Goal: Task Accomplishment & Management: Use online tool/utility

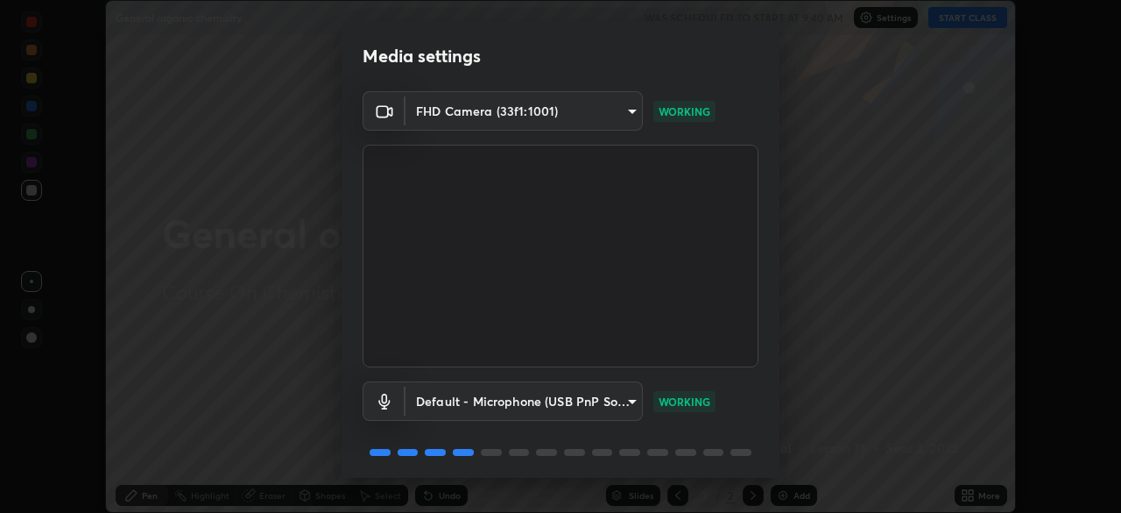
scroll to position [62, 0]
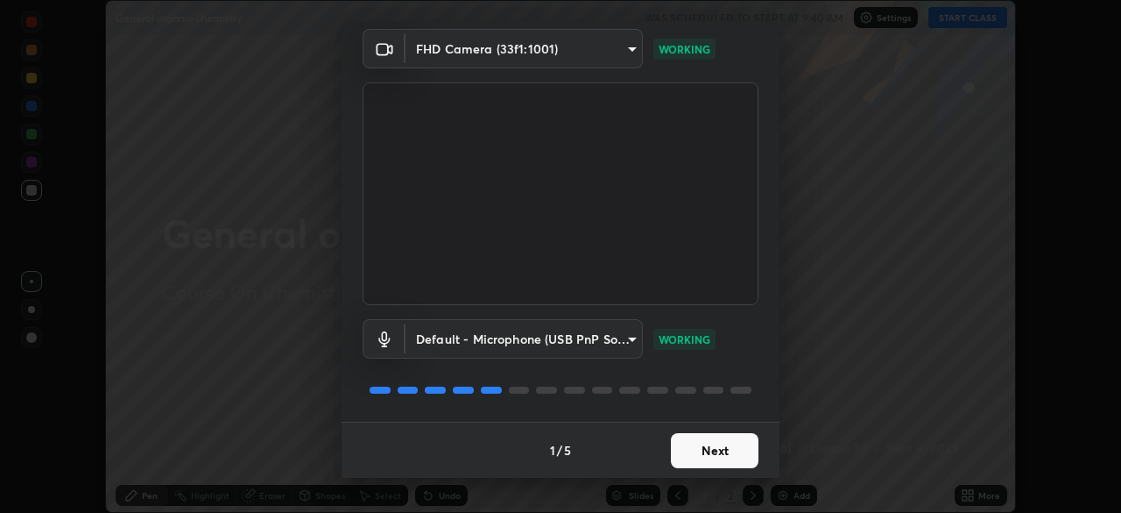
click at [706, 442] on button "Next" at bounding box center [715, 450] width 88 height 35
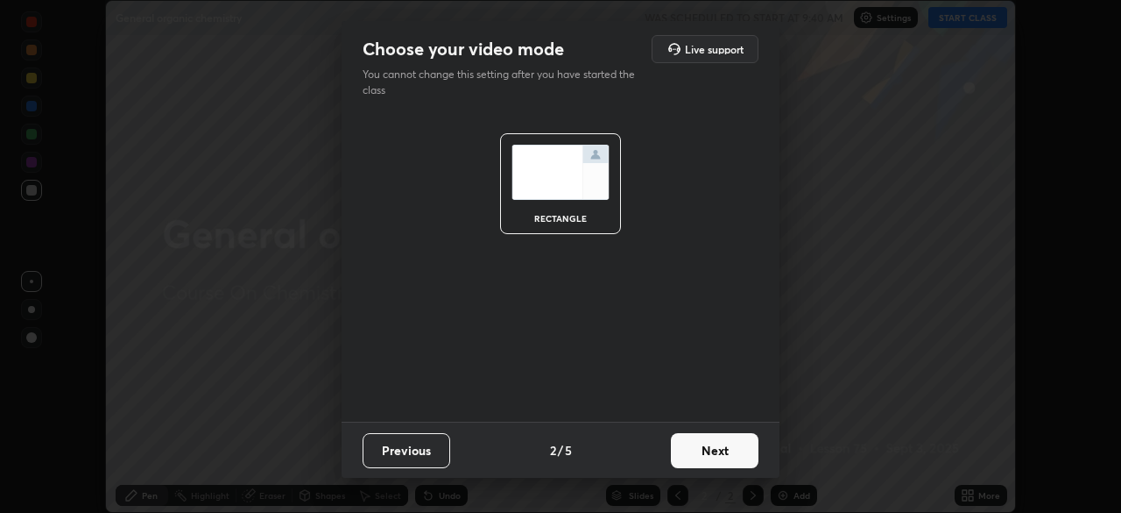
click at [720, 453] on button "Next" at bounding box center [715, 450] width 88 height 35
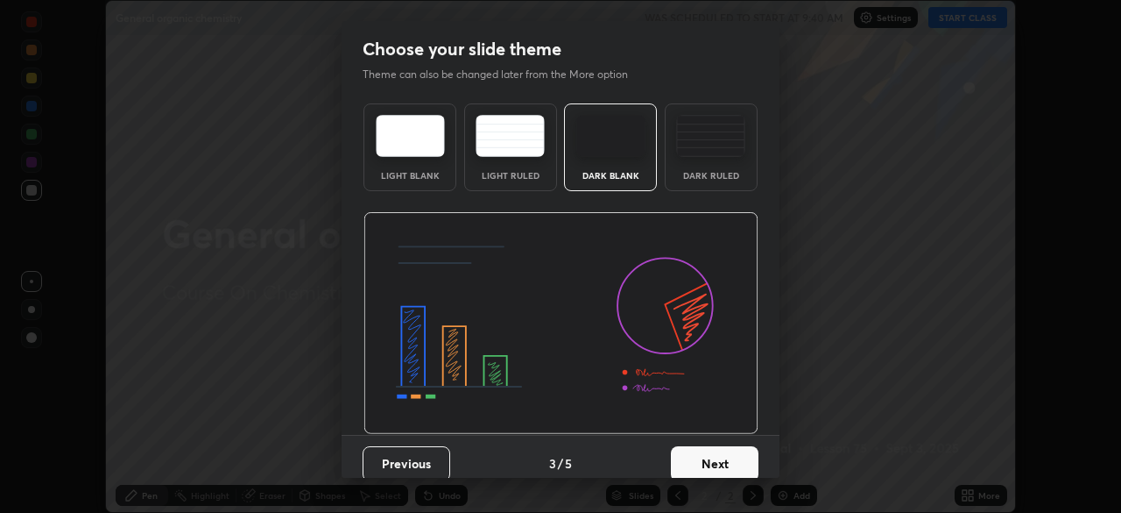
click at [717, 456] on button "Next" at bounding box center [715, 463] width 88 height 35
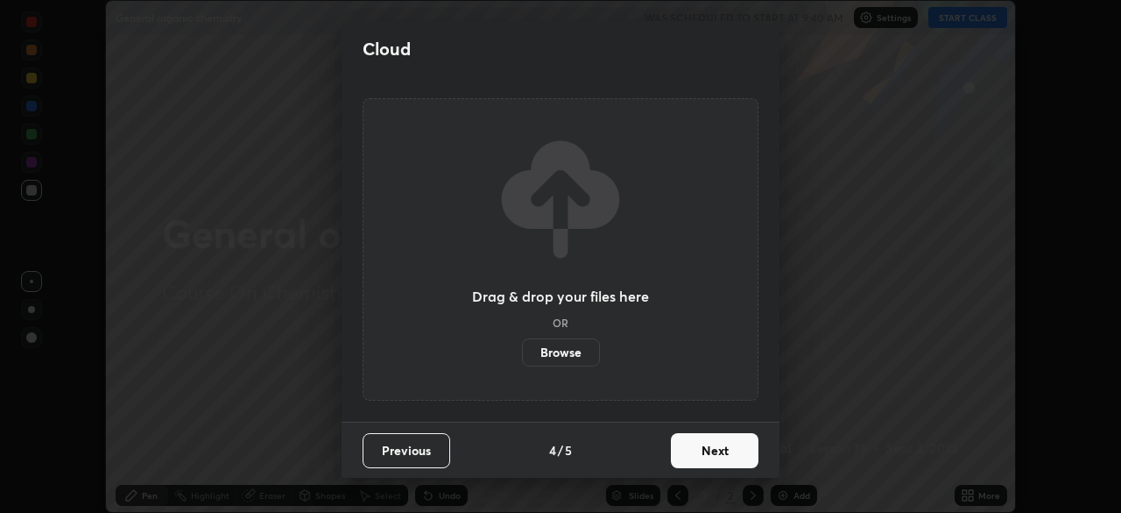
click at [711, 443] on button "Next" at bounding box center [715, 450] width 88 height 35
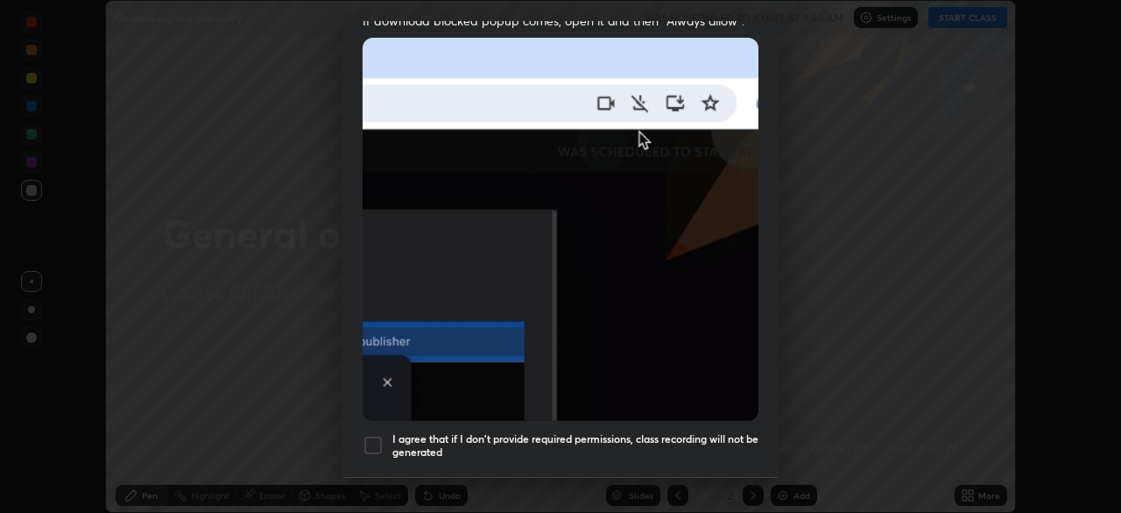
click at [683, 437] on h5 "I agree that if I don't provide required permissions, class recording will not …" at bounding box center [575, 445] width 366 height 27
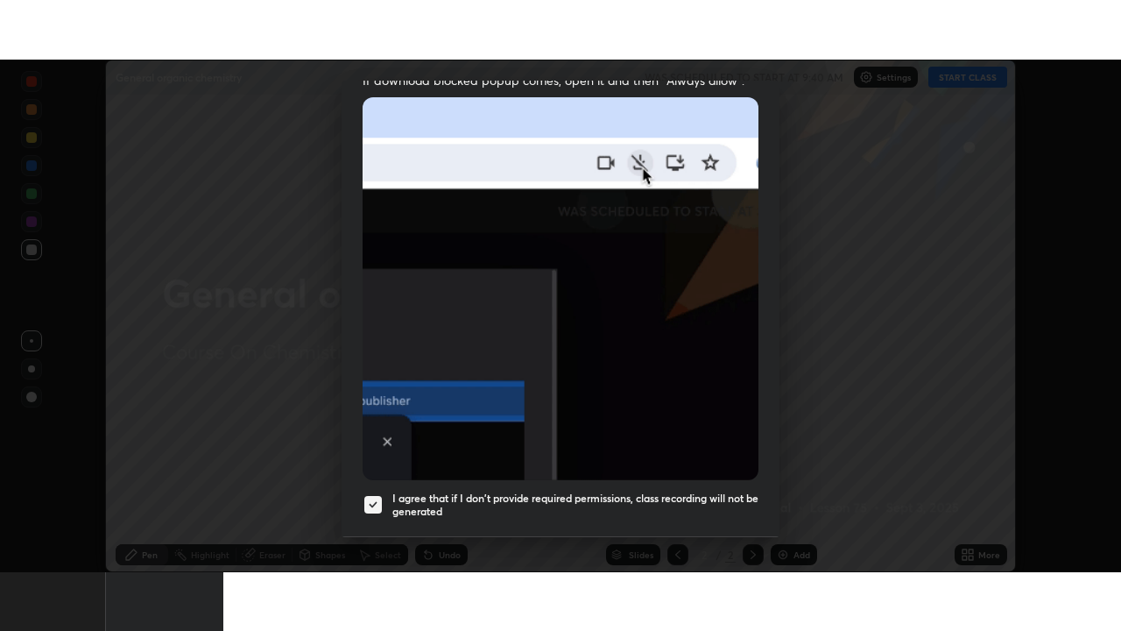
scroll to position [420, 0]
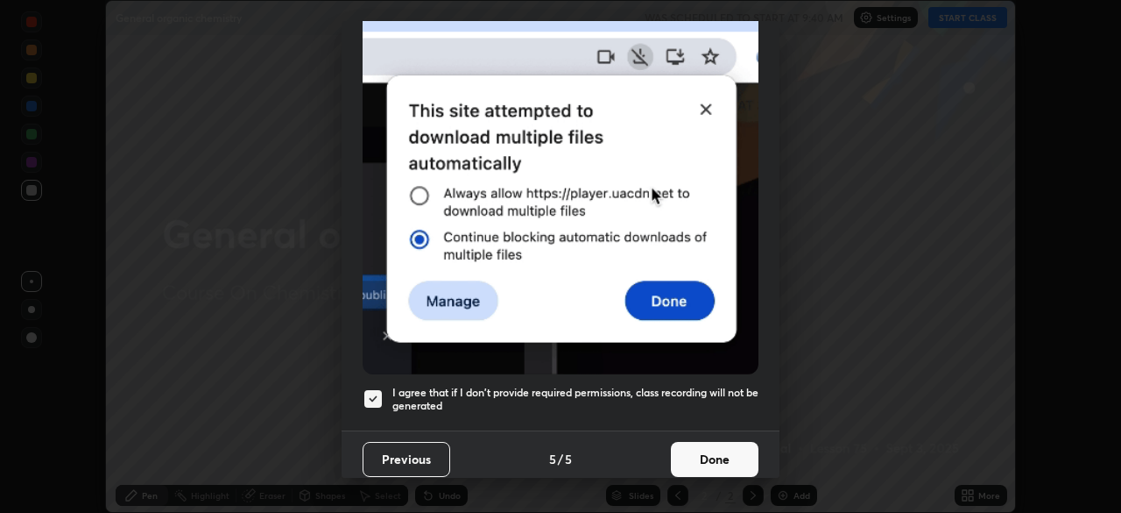
click at [731, 442] on button "Done" at bounding box center [715, 459] width 88 height 35
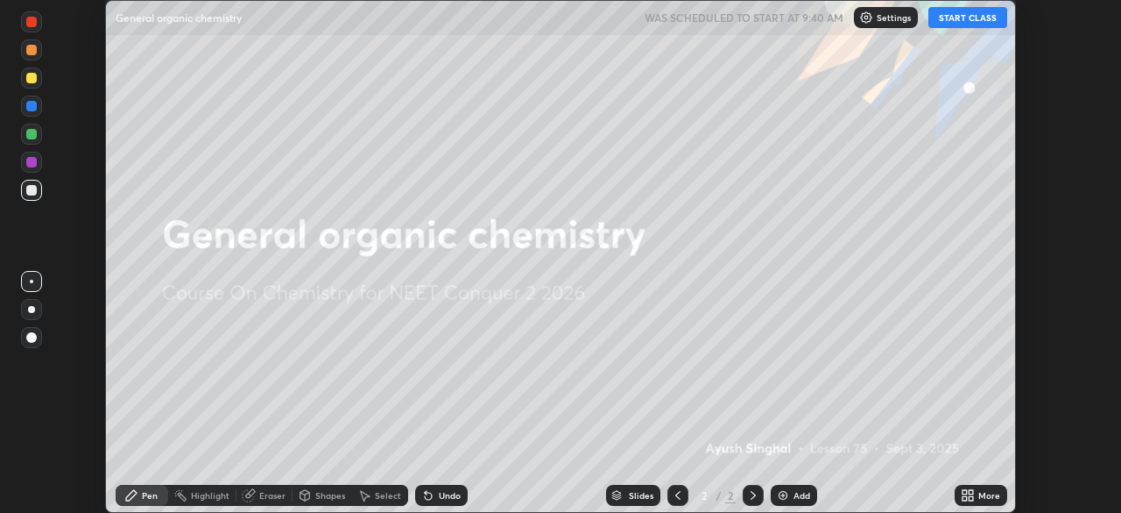
click at [971, 491] on icon at bounding box center [971, 492] width 4 height 4
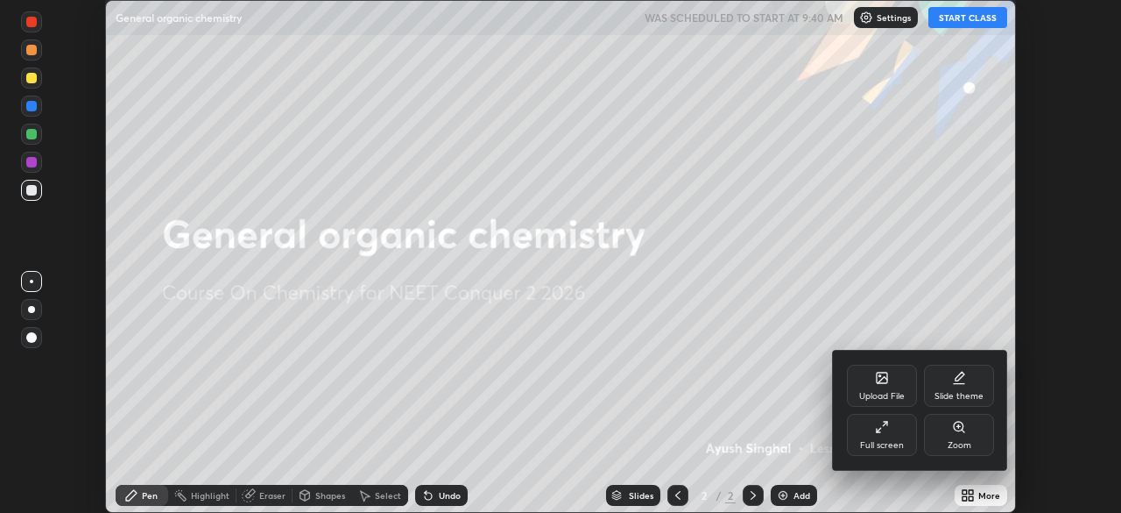
click at [889, 441] on div "Full screen" at bounding box center [882, 445] width 44 height 9
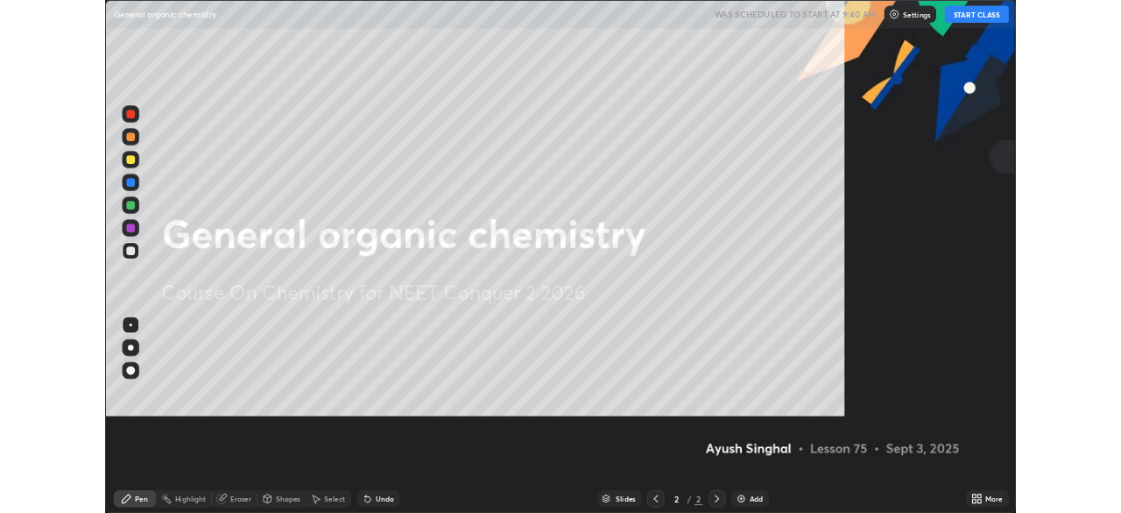
scroll to position [631, 1121]
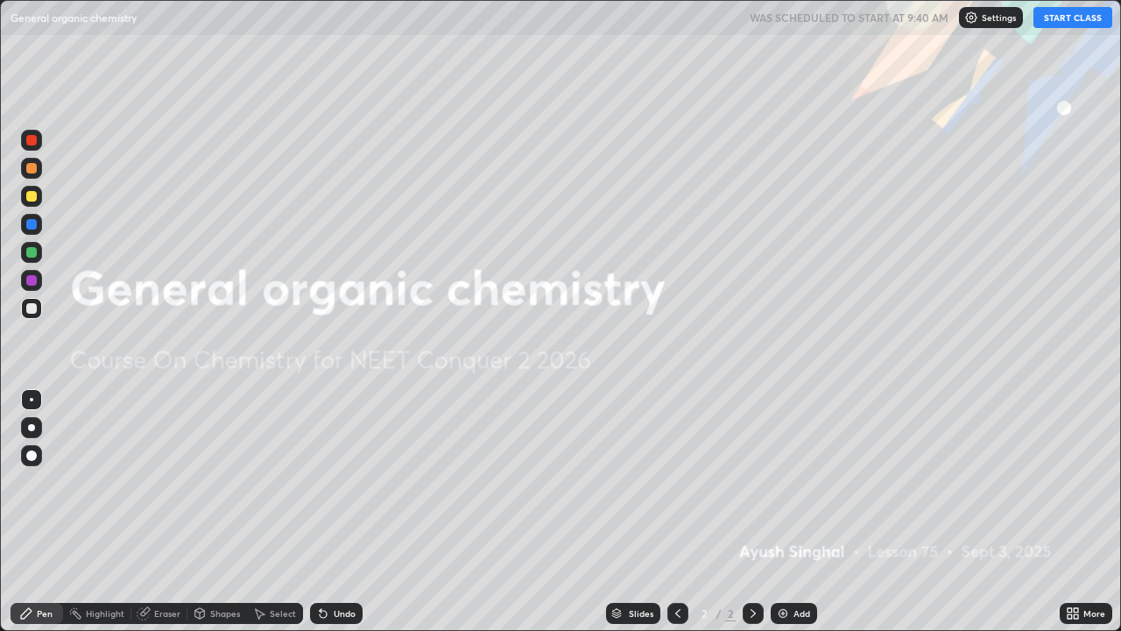
click at [788, 512] on div "Add" at bounding box center [794, 613] width 46 height 21
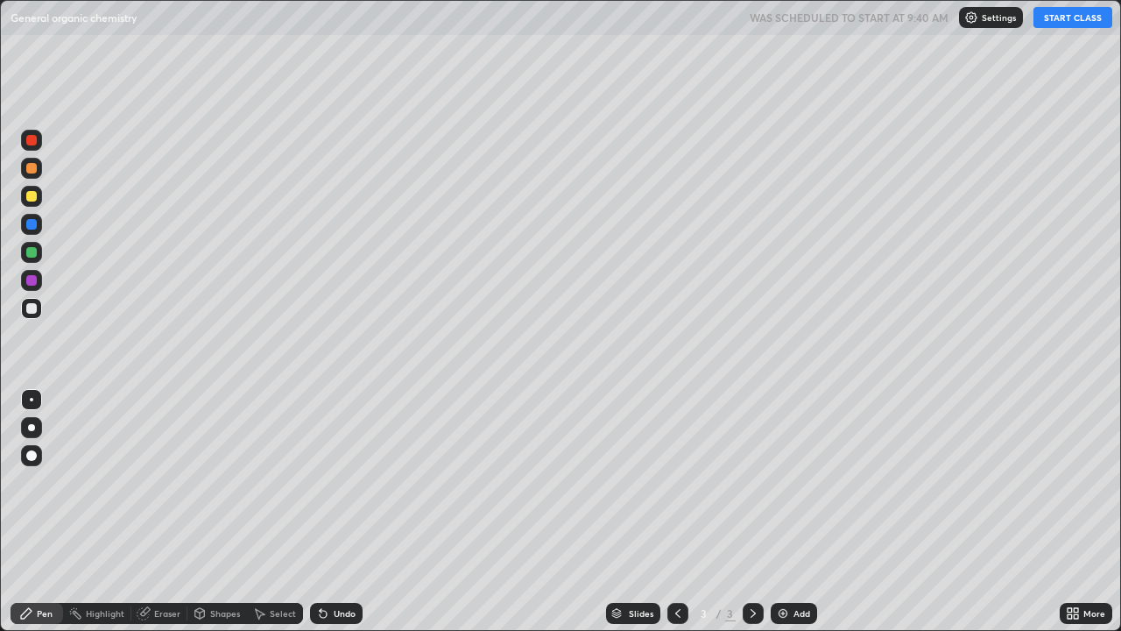
click at [1060, 23] on button "START CLASS" at bounding box center [1073, 17] width 79 height 21
click at [332, 512] on div "Undo" at bounding box center [336, 613] width 53 height 21
click at [330, 512] on div "Undo" at bounding box center [336, 613] width 53 height 21
click at [335, 512] on div "Undo" at bounding box center [336, 613] width 53 height 21
click at [329, 512] on div "Undo" at bounding box center [336, 613] width 53 height 21
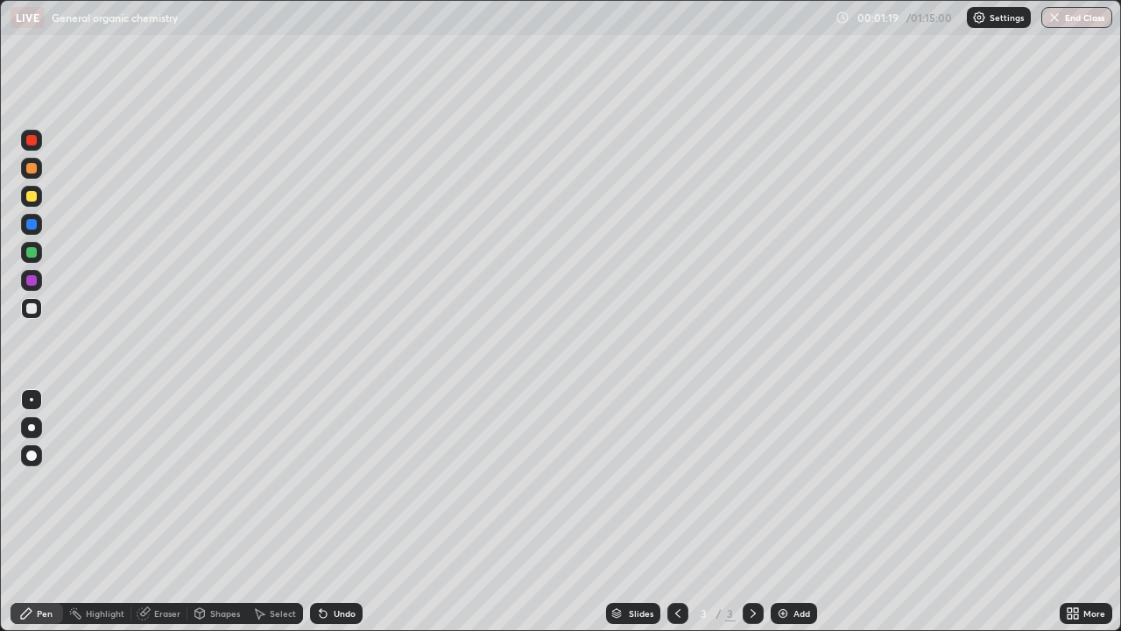
click at [324, 512] on icon at bounding box center [323, 613] width 14 height 14
click at [318, 512] on div "Undo" at bounding box center [336, 613] width 53 height 21
click at [329, 512] on div "Undo" at bounding box center [336, 613] width 53 height 21
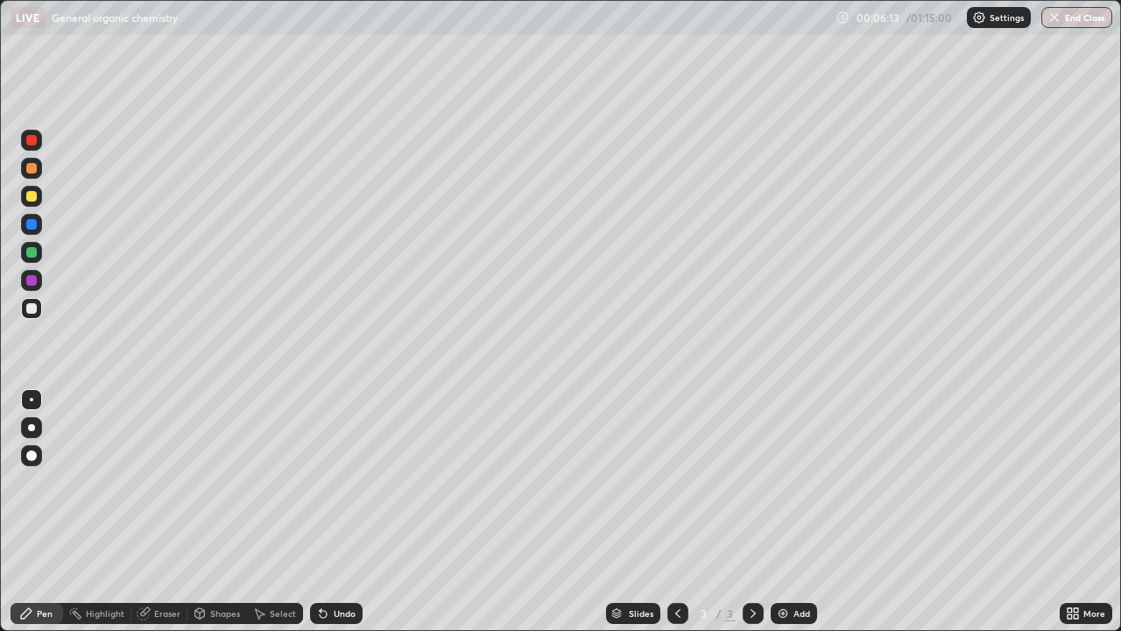
click at [327, 512] on icon at bounding box center [323, 613] width 14 height 14
click at [328, 512] on icon at bounding box center [323, 613] width 14 height 14
click at [327, 512] on icon at bounding box center [323, 613] width 14 height 14
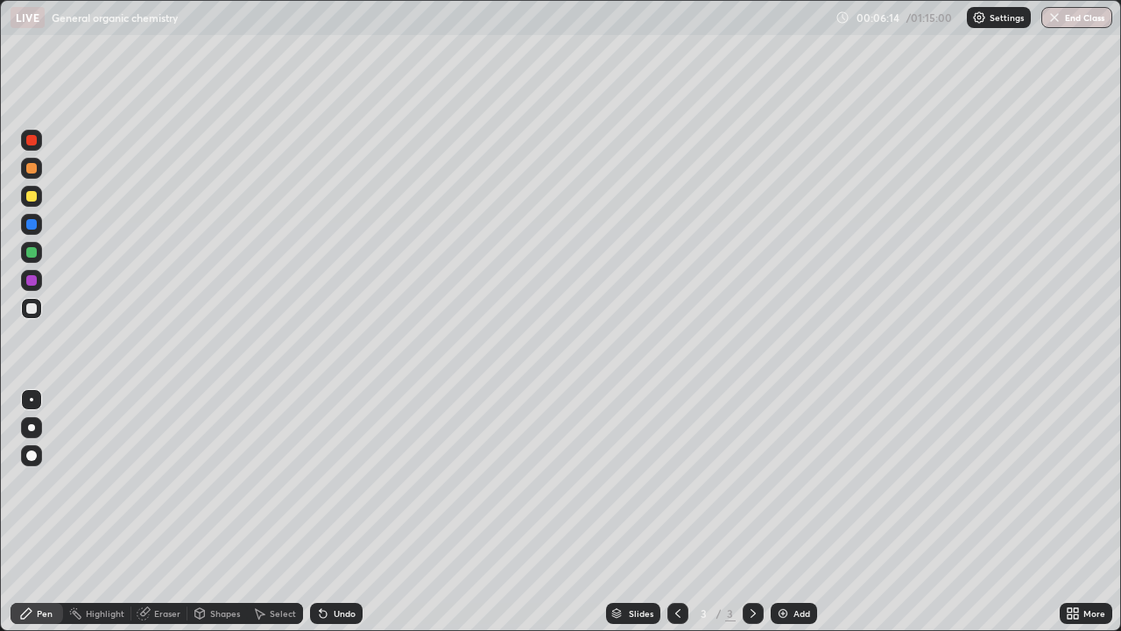
click at [321, 512] on icon at bounding box center [323, 614] width 7 height 7
click at [320, 512] on icon at bounding box center [321, 610] width 2 height 2
click at [324, 512] on icon at bounding box center [323, 613] width 14 height 14
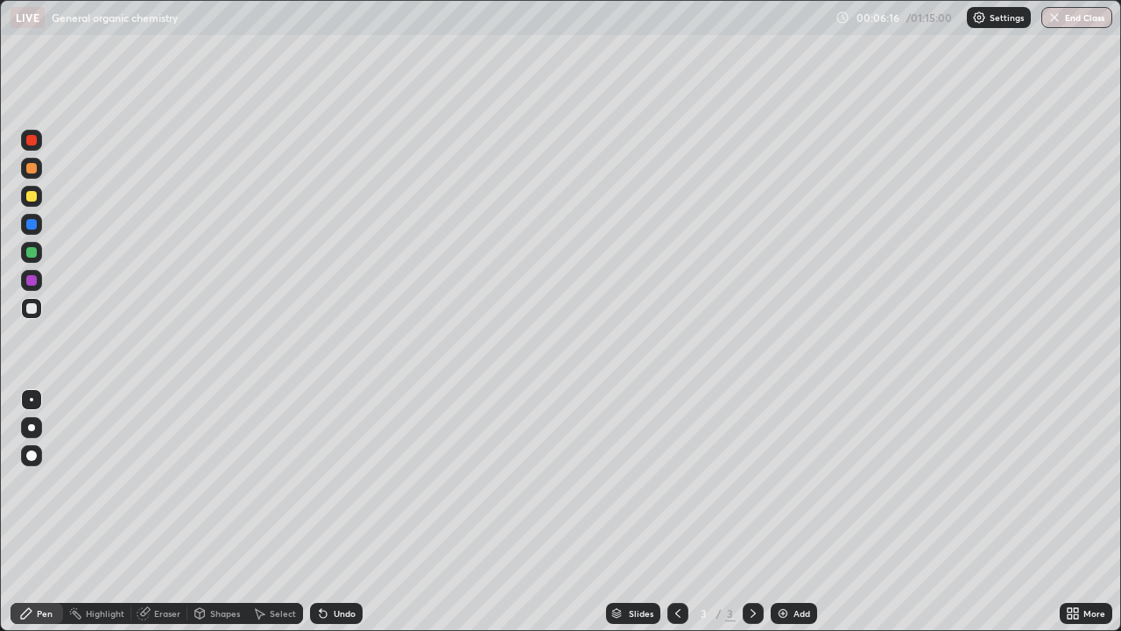
click at [334, 512] on div "Undo" at bounding box center [336, 613] width 53 height 21
click at [160, 512] on div "Eraser" at bounding box center [159, 613] width 56 height 21
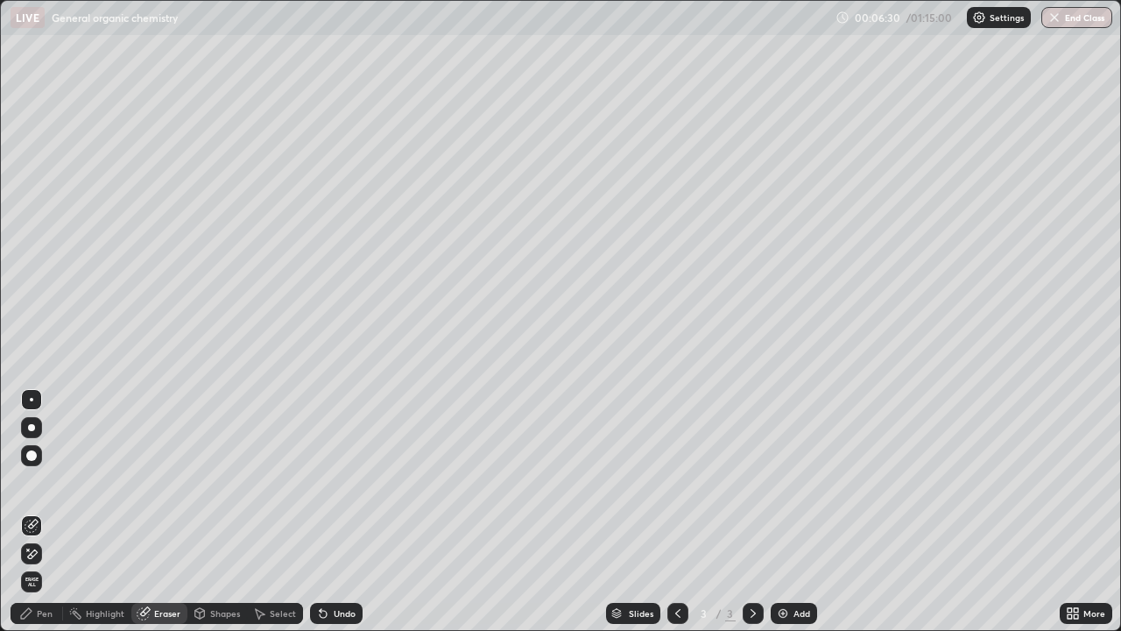
click at [220, 512] on div "Shapes" at bounding box center [225, 613] width 30 height 9
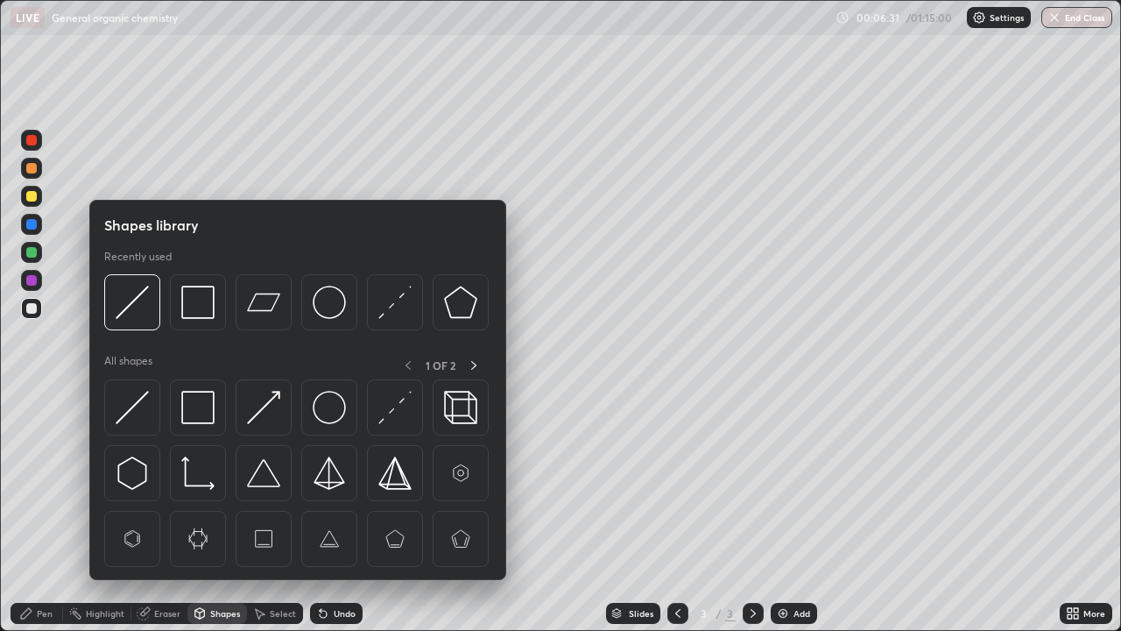
click at [277, 512] on div "Select" at bounding box center [283, 613] width 26 height 9
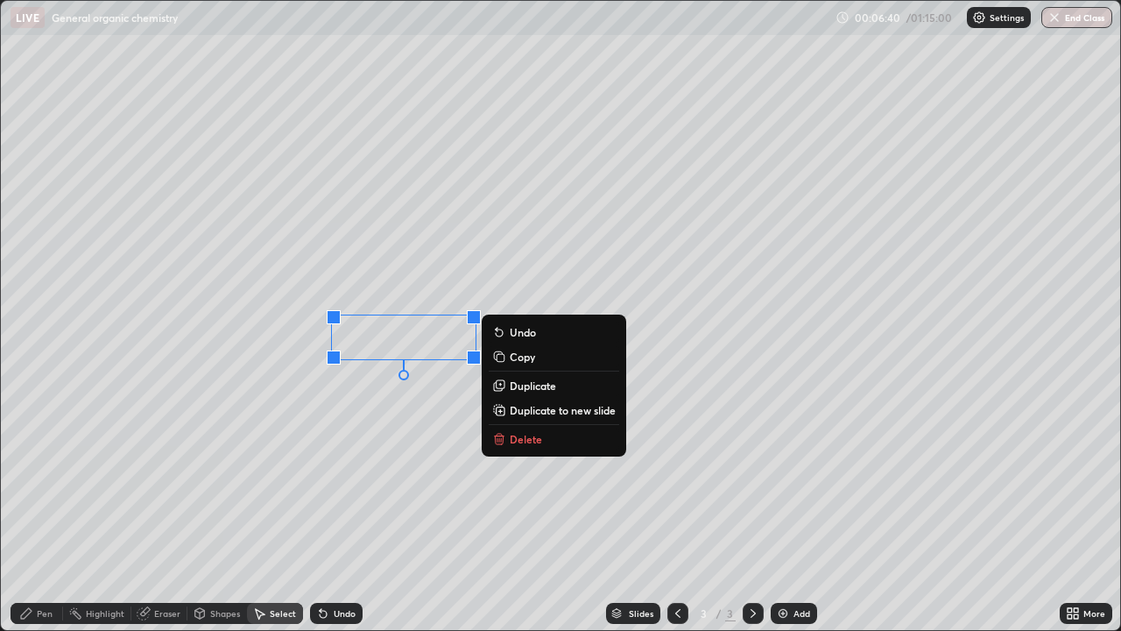
click at [37, 512] on div "Pen" at bounding box center [45, 613] width 16 height 9
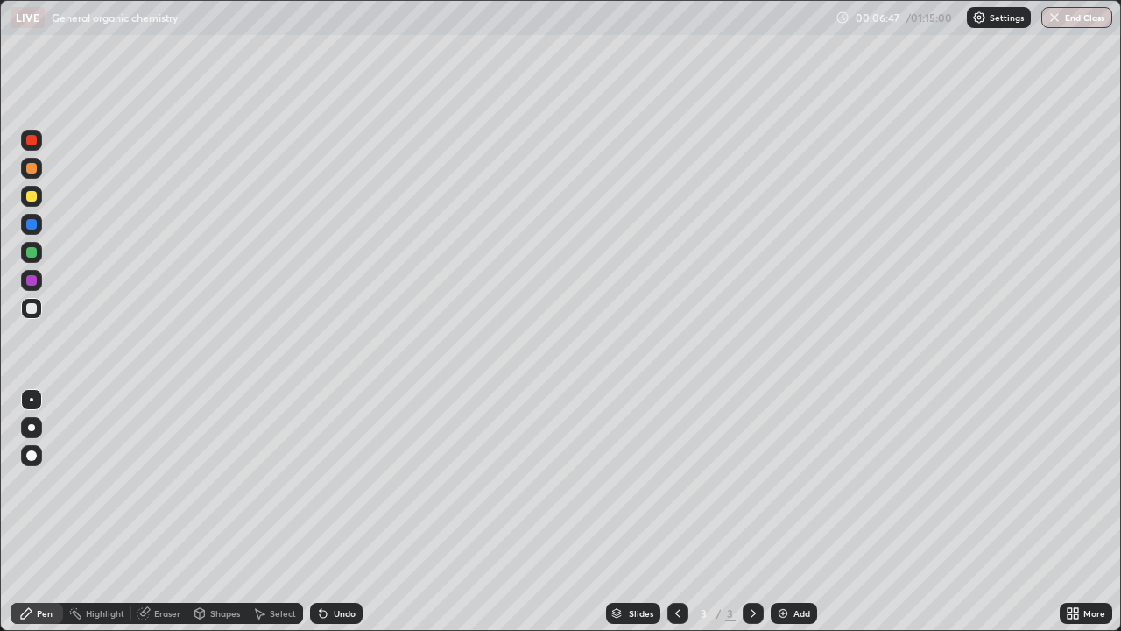
click at [1076, 512] on icon at bounding box center [1076, 616] width 4 height 4
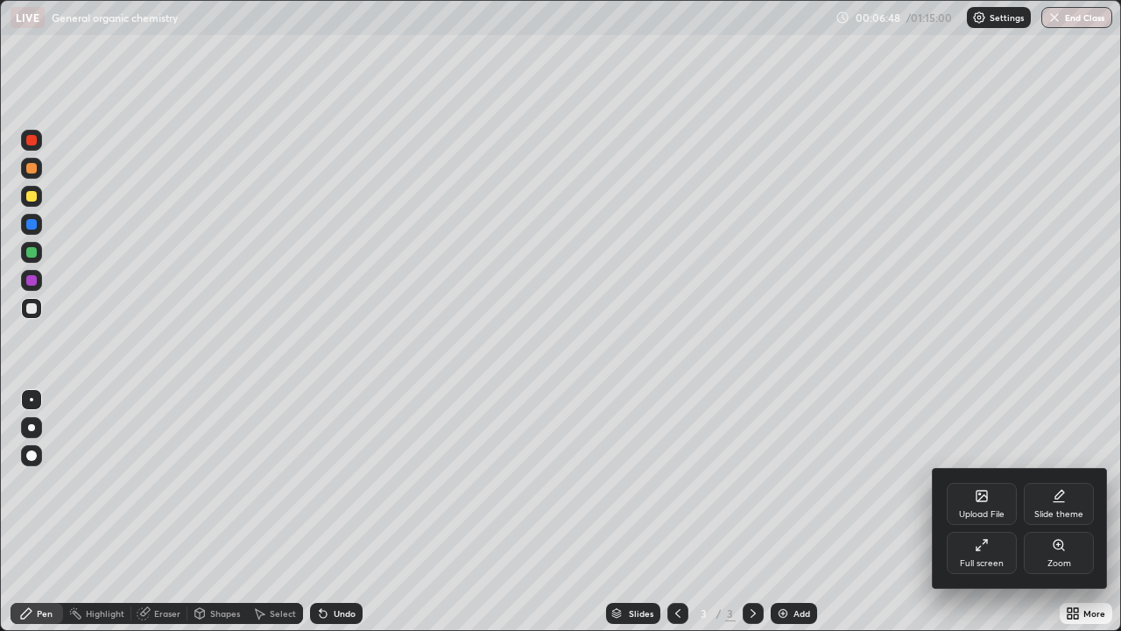
click at [985, 512] on icon at bounding box center [982, 545] width 14 height 14
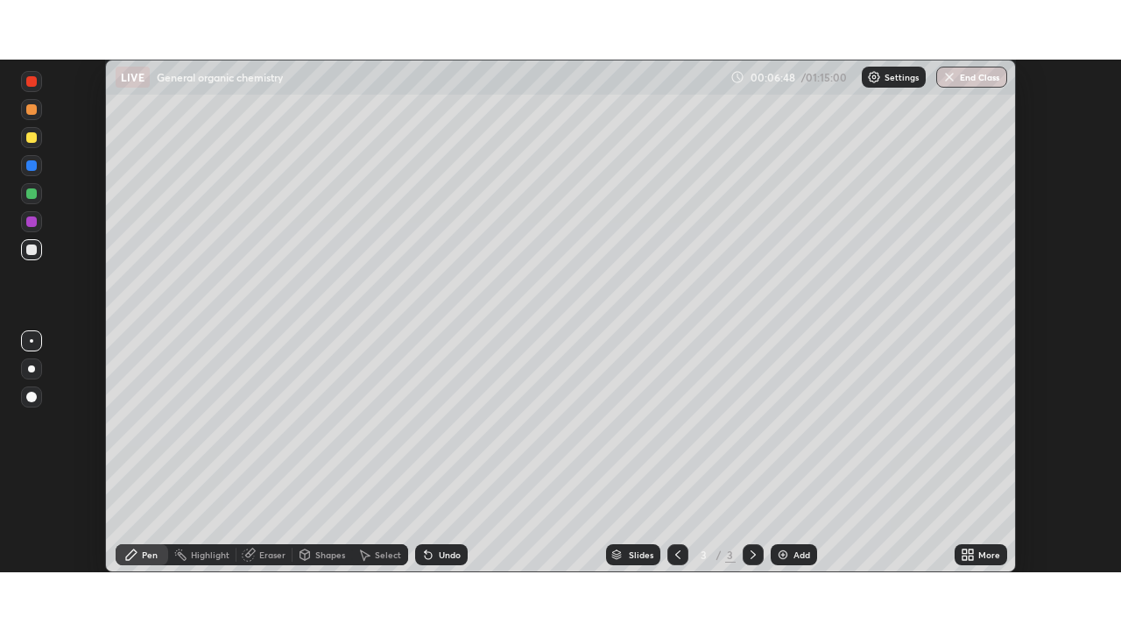
scroll to position [87096, 86487]
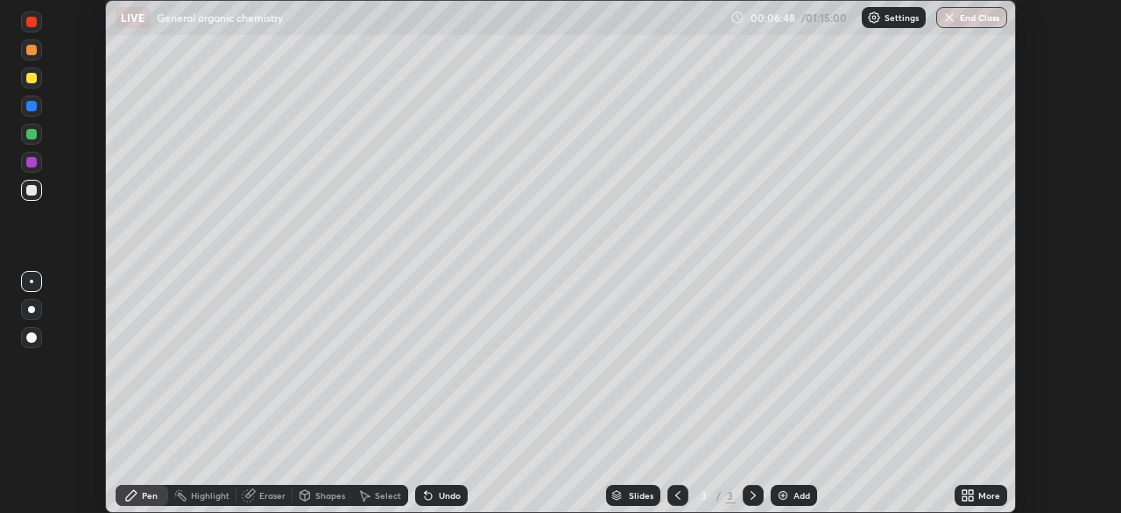
click at [985, 492] on div "More" at bounding box center [990, 495] width 22 height 9
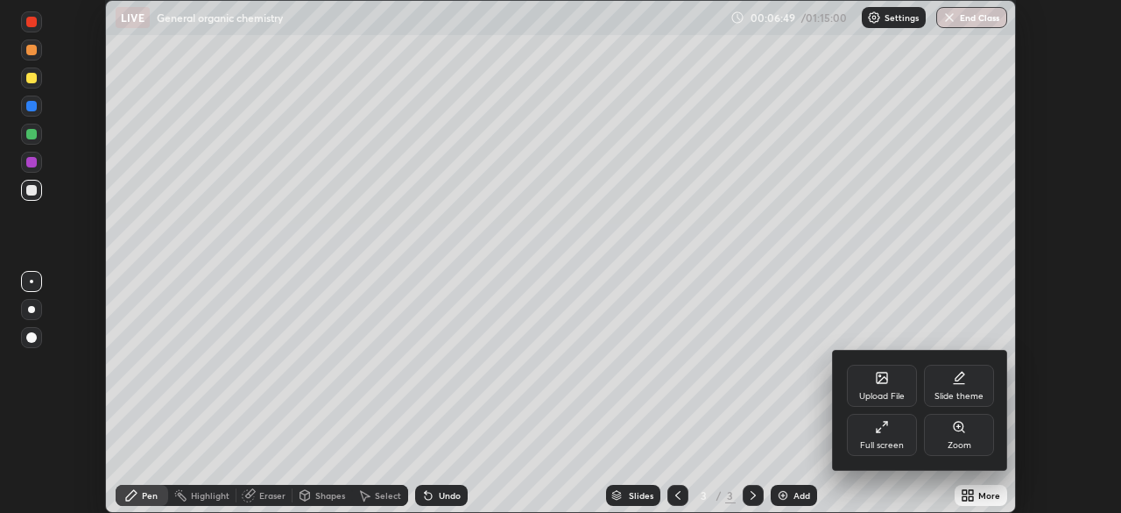
click at [885, 433] on icon at bounding box center [882, 427] width 14 height 14
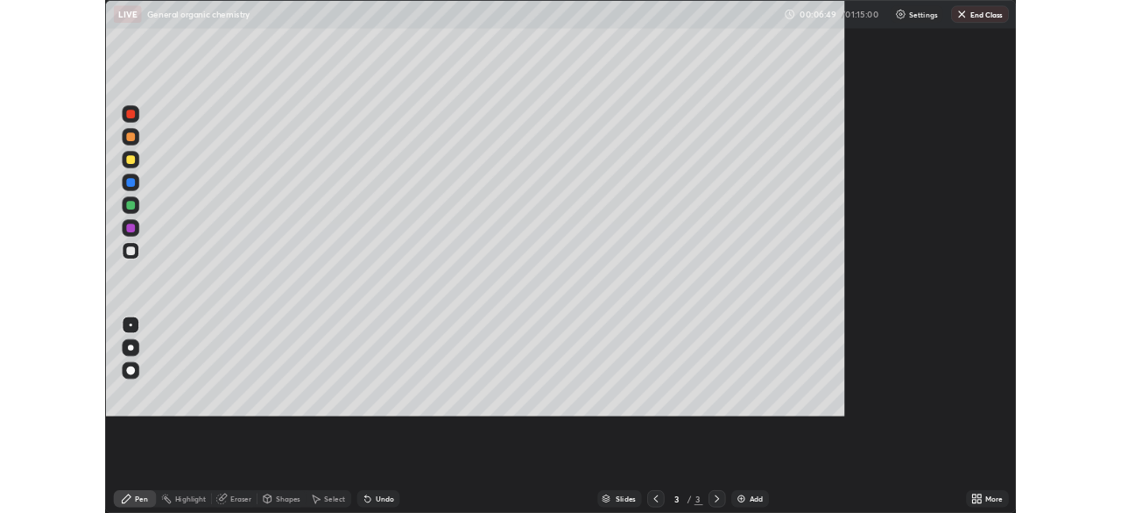
scroll to position [631, 1121]
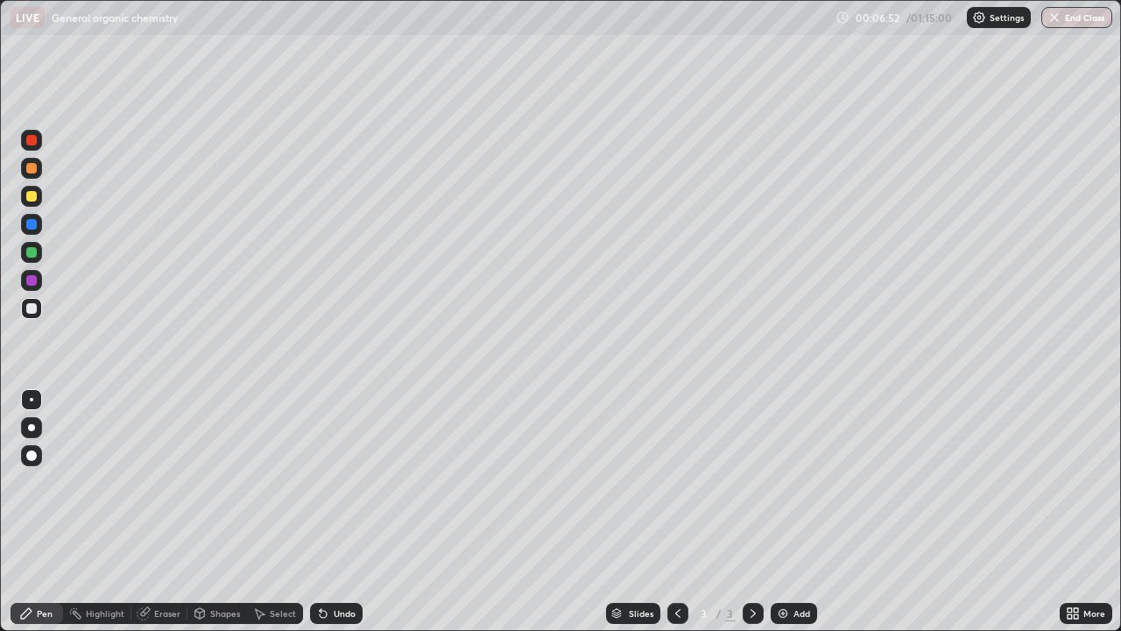
click at [326, 512] on div "Undo" at bounding box center [336, 613] width 53 height 21
click at [328, 512] on div "Undo" at bounding box center [336, 613] width 53 height 21
click at [334, 512] on div "Undo" at bounding box center [336, 613] width 53 height 21
click at [320, 512] on icon at bounding box center [321, 610] width 2 height 2
click at [318, 512] on div "Undo" at bounding box center [336, 613] width 53 height 21
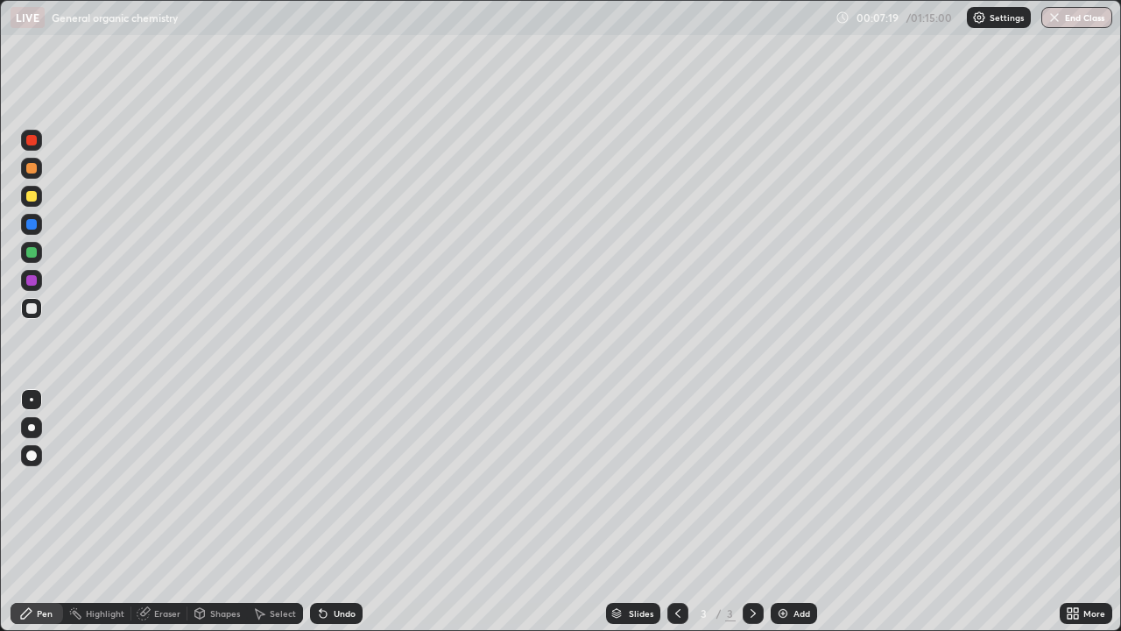
click at [329, 512] on div "Undo" at bounding box center [336, 613] width 53 height 21
click at [320, 512] on icon at bounding box center [321, 610] width 2 height 2
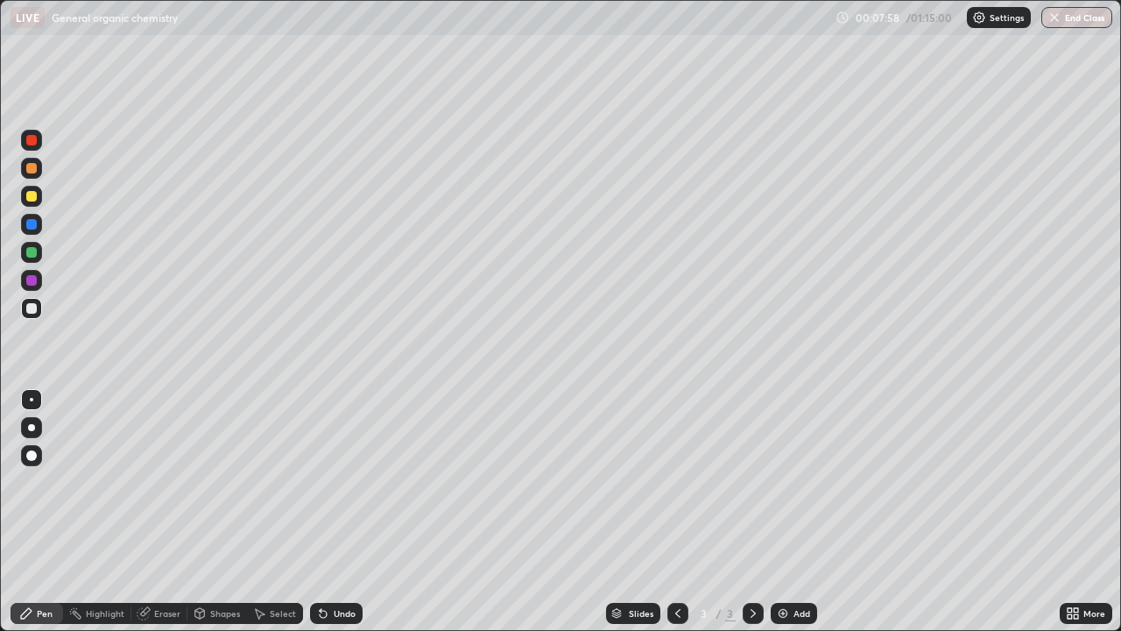
click at [320, 512] on icon at bounding box center [321, 610] width 2 height 2
click at [788, 512] on img at bounding box center [783, 613] width 14 height 14
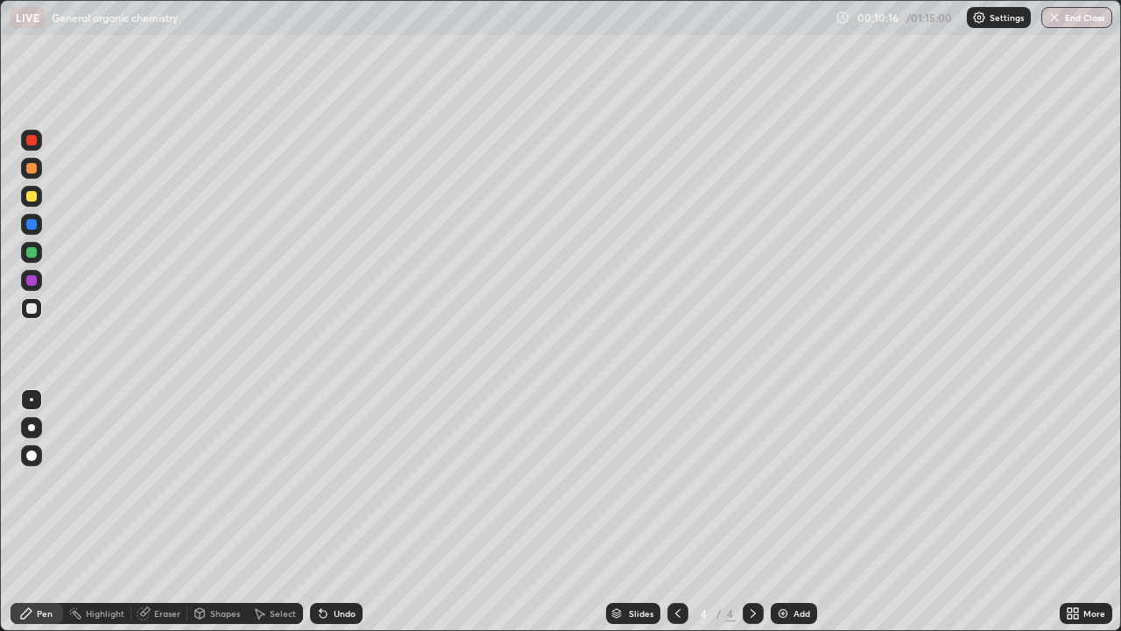
click at [27, 309] on div at bounding box center [31, 308] width 11 height 11
click at [357, 512] on div "Undo" at bounding box center [336, 613] width 53 height 21
click at [34, 204] on div at bounding box center [31, 196] width 21 height 21
click at [34, 308] on div at bounding box center [31, 308] width 11 height 11
click at [320, 512] on icon at bounding box center [321, 610] width 2 height 2
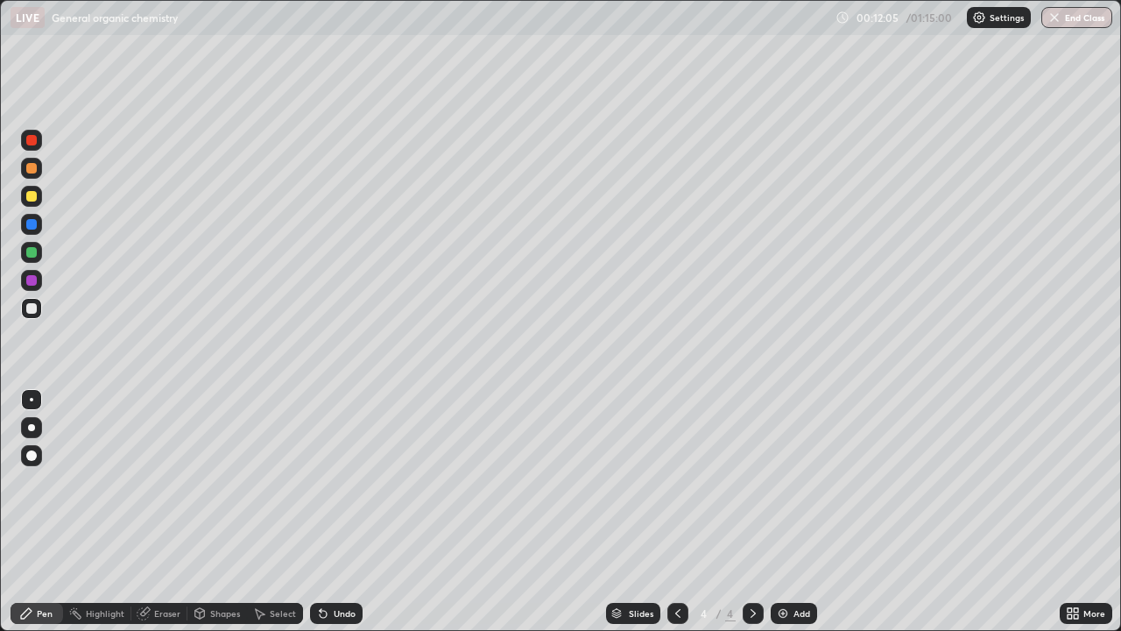
click at [321, 512] on div "Undo" at bounding box center [336, 613] width 53 height 21
click at [315, 512] on div "Undo" at bounding box center [336, 613] width 53 height 21
click at [313, 512] on div "Undo" at bounding box center [336, 613] width 53 height 21
click at [320, 512] on icon at bounding box center [321, 610] width 2 height 2
click at [33, 283] on div at bounding box center [31, 280] width 11 height 11
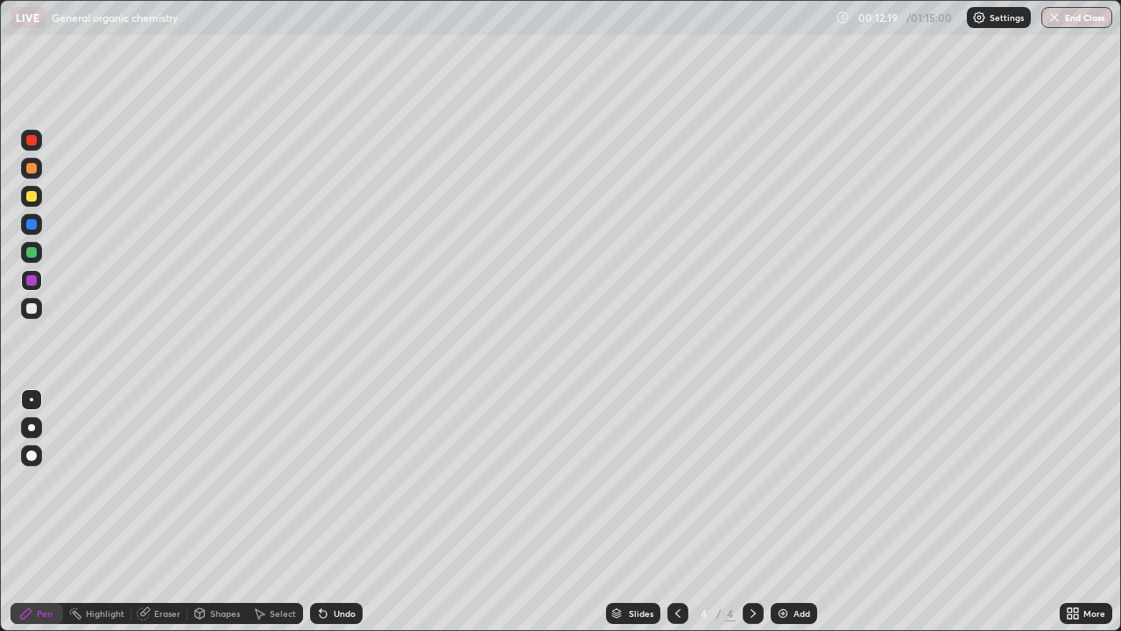
click at [29, 197] on div at bounding box center [31, 196] width 11 height 11
click at [321, 512] on icon at bounding box center [323, 614] width 7 height 7
click at [38, 309] on div at bounding box center [31, 308] width 21 height 21
click at [33, 250] on div at bounding box center [31, 252] width 11 height 11
click at [34, 308] on div at bounding box center [31, 308] width 11 height 11
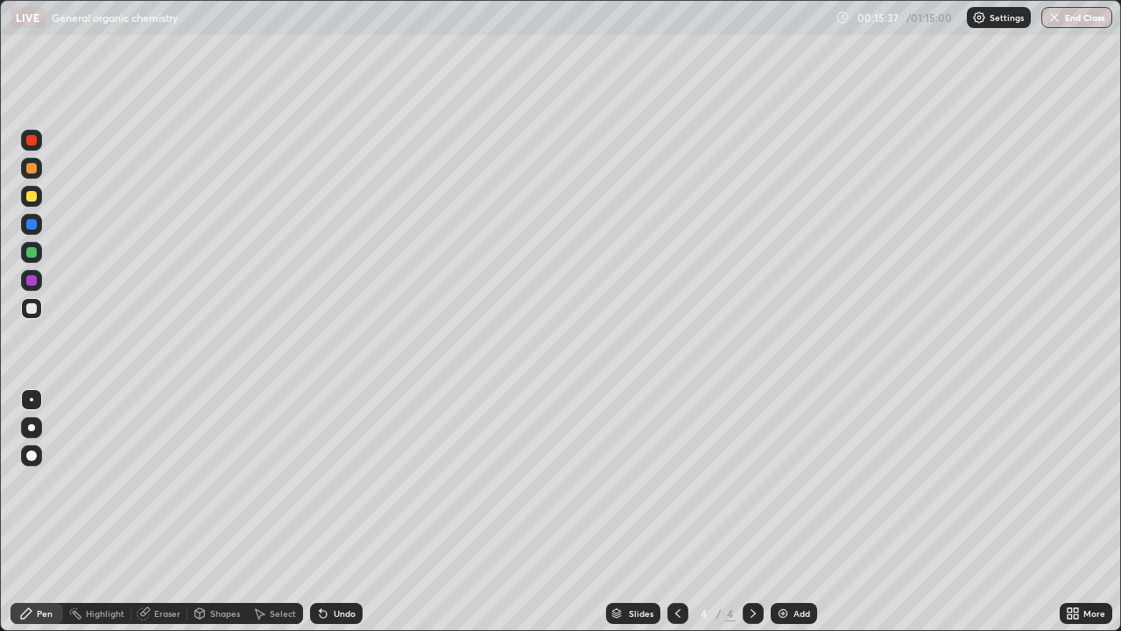
click at [784, 512] on img at bounding box center [783, 613] width 14 height 14
click at [676, 512] on icon at bounding box center [678, 613] width 14 height 14
click at [754, 512] on icon at bounding box center [753, 613] width 14 height 14
click at [29, 306] on div at bounding box center [31, 308] width 11 height 11
click at [753, 512] on icon at bounding box center [753, 613] width 14 height 14
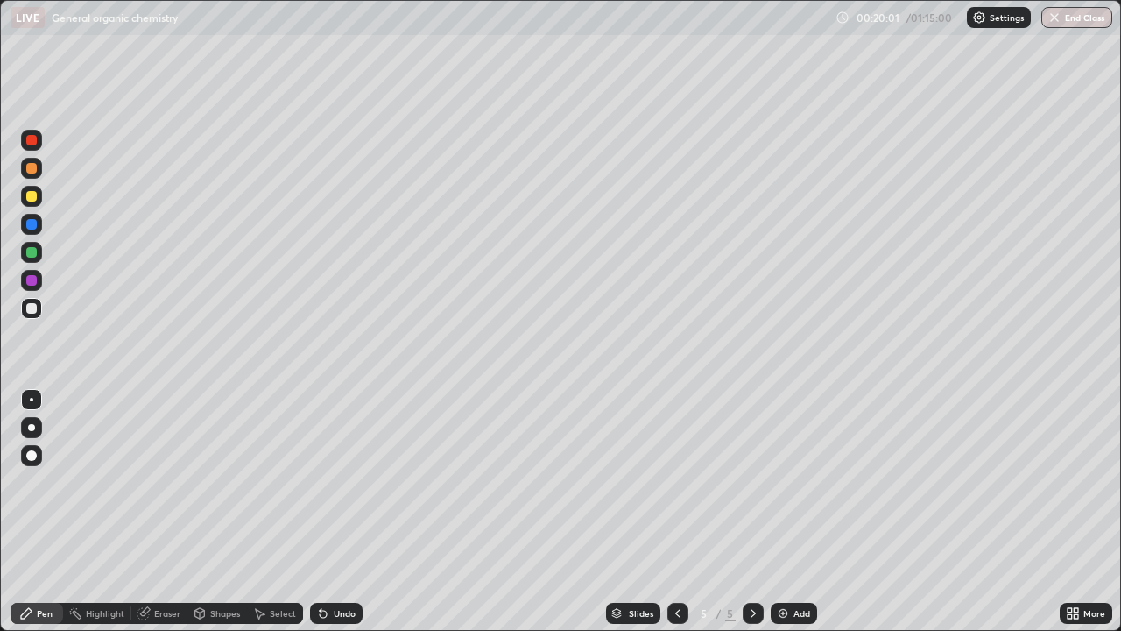
click at [782, 512] on img at bounding box center [783, 613] width 14 height 14
click at [40, 190] on div at bounding box center [31, 196] width 21 height 21
click at [334, 512] on div "Undo" at bounding box center [345, 613] width 22 height 9
click at [321, 512] on icon at bounding box center [323, 614] width 7 height 7
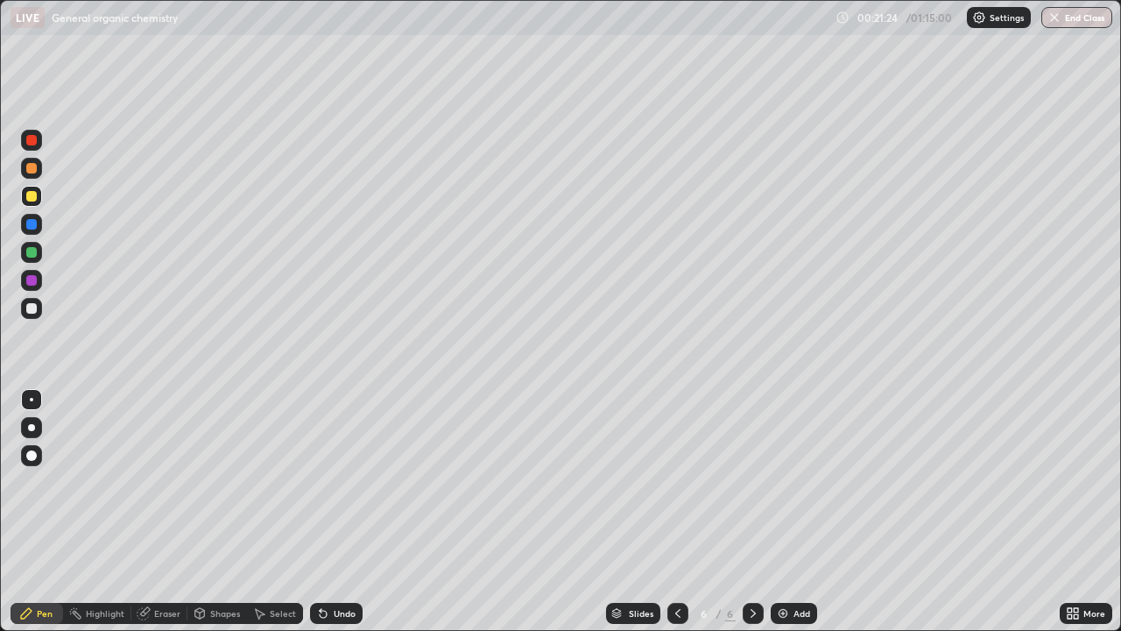
click at [321, 512] on icon at bounding box center [323, 614] width 7 height 7
click at [329, 512] on div "Undo" at bounding box center [336, 613] width 53 height 21
click at [339, 512] on div "Undo" at bounding box center [345, 613] width 22 height 9
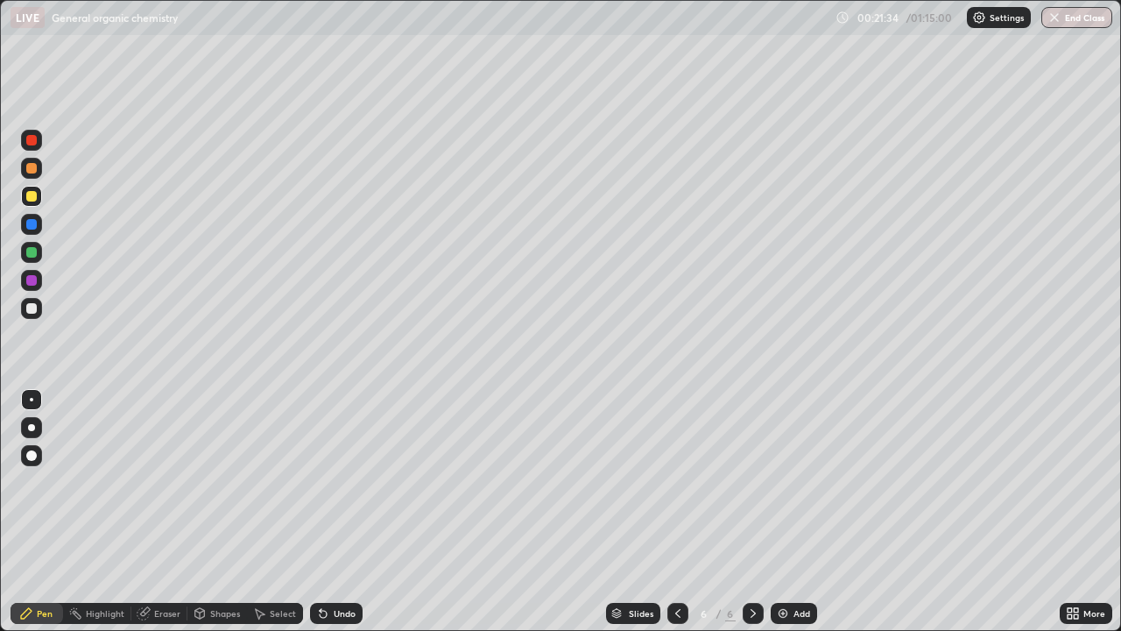
click at [159, 512] on div "Eraser" at bounding box center [167, 613] width 26 height 9
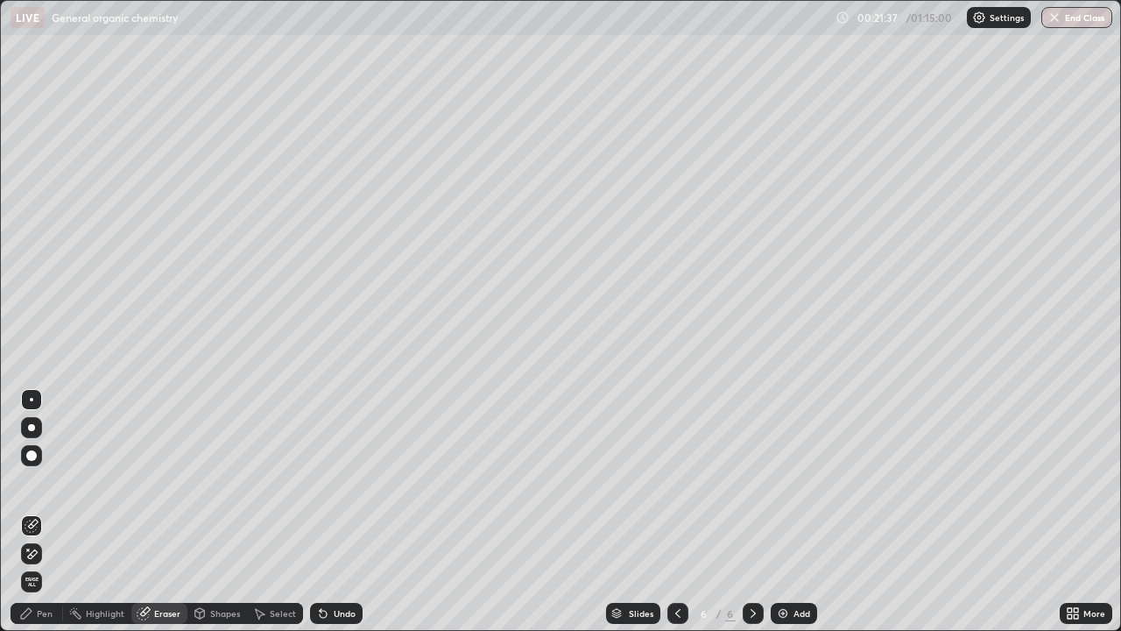
click at [44, 512] on div "Pen" at bounding box center [45, 613] width 16 height 9
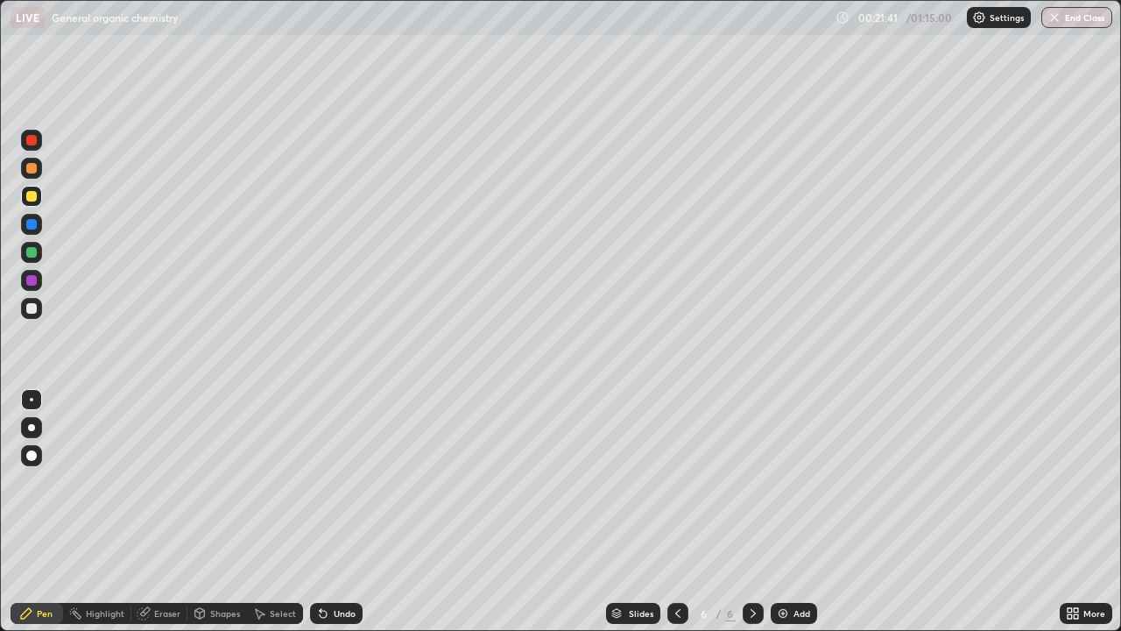
click at [171, 512] on div "Eraser" at bounding box center [167, 613] width 26 height 9
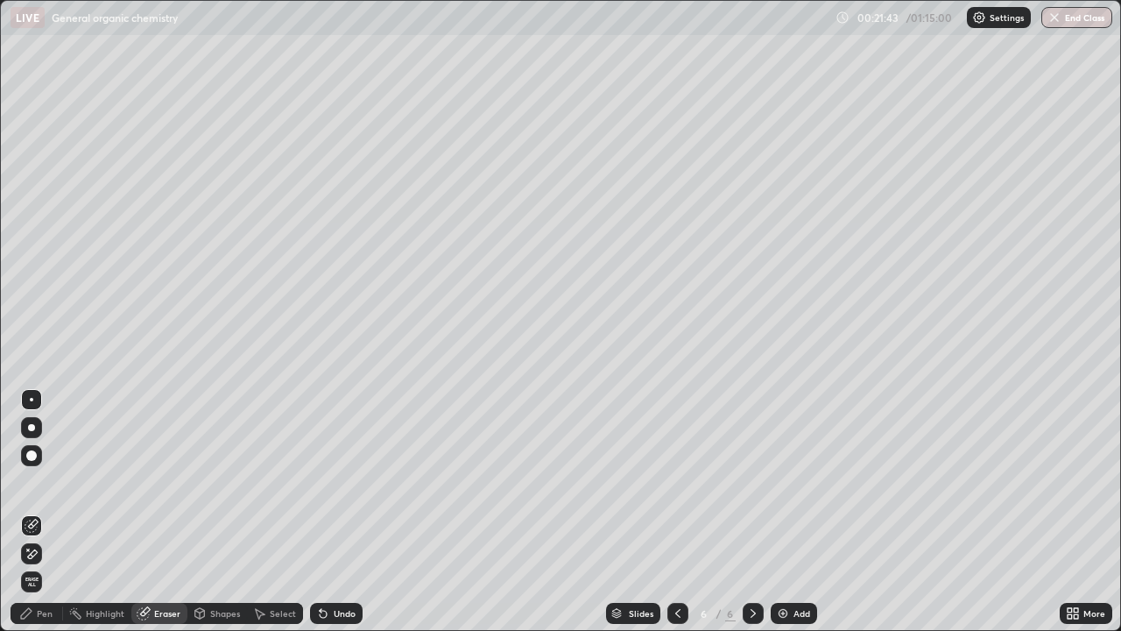
click at [61, 512] on div "Pen" at bounding box center [37, 613] width 53 height 21
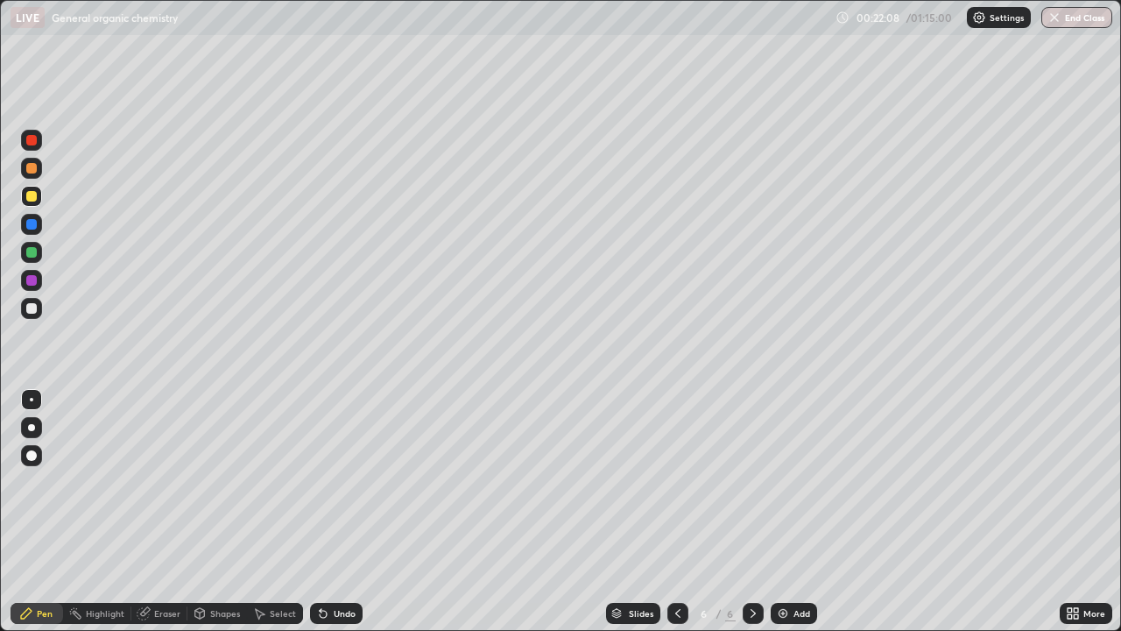
click at [162, 512] on div "Eraser" at bounding box center [167, 613] width 26 height 9
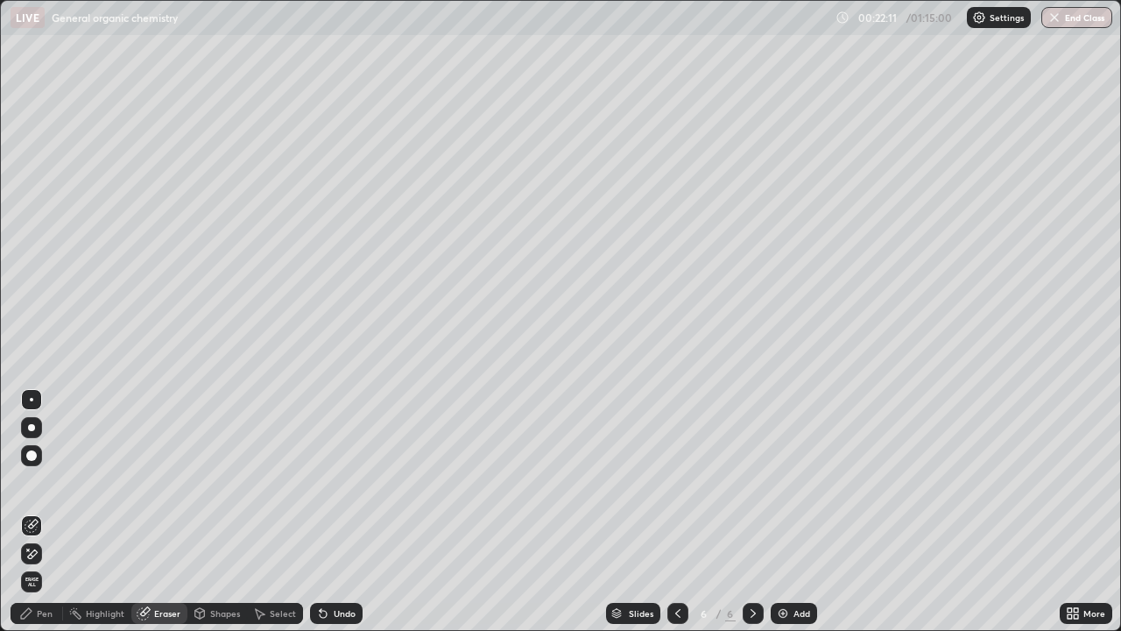
click at [40, 512] on div "Pen" at bounding box center [45, 613] width 16 height 9
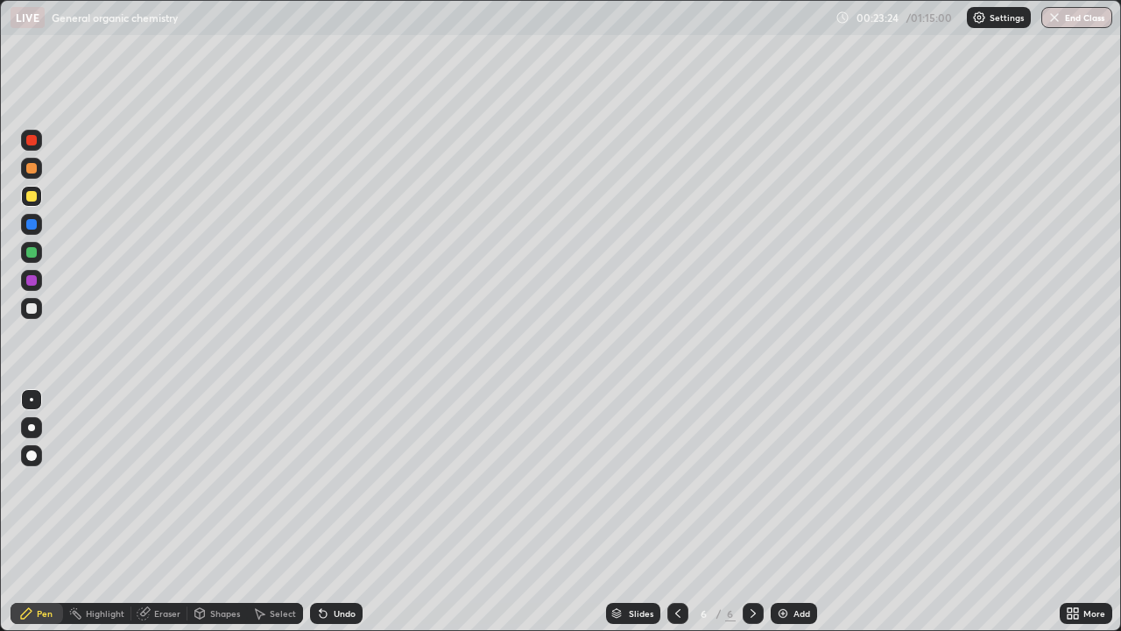
click at [38, 312] on div at bounding box center [31, 308] width 21 height 21
click at [317, 512] on icon at bounding box center [323, 613] width 14 height 14
click at [319, 512] on div "Undo" at bounding box center [336, 613] width 53 height 21
click at [321, 512] on icon at bounding box center [323, 614] width 7 height 7
click at [315, 512] on div "Undo" at bounding box center [336, 613] width 53 height 21
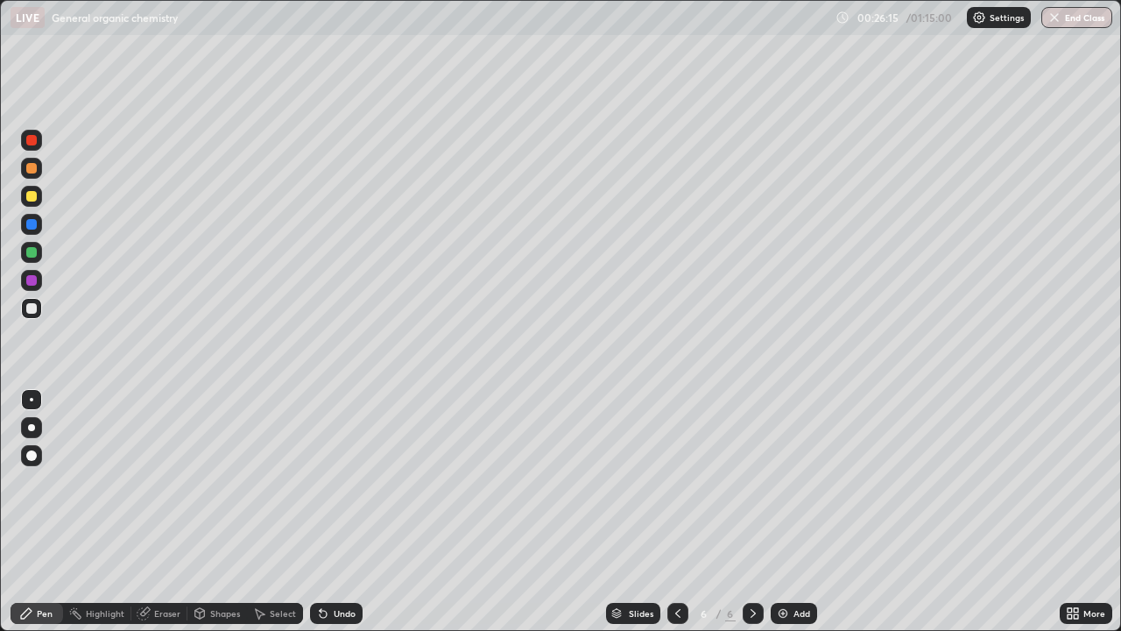
click at [794, 512] on div "Add" at bounding box center [802, 613] width 17 height 9
click at [35, 311] on div at bounding box center [31, 308] width 11 height 11
click at [32, 308] on div at bounding box center [31, 308] width 11 height 11
click at [32, 281] on div at bounding box center [31, 280] width 11 height 11
click at [31, 256] on div at bounding box center [31, 252] width 11 height 11
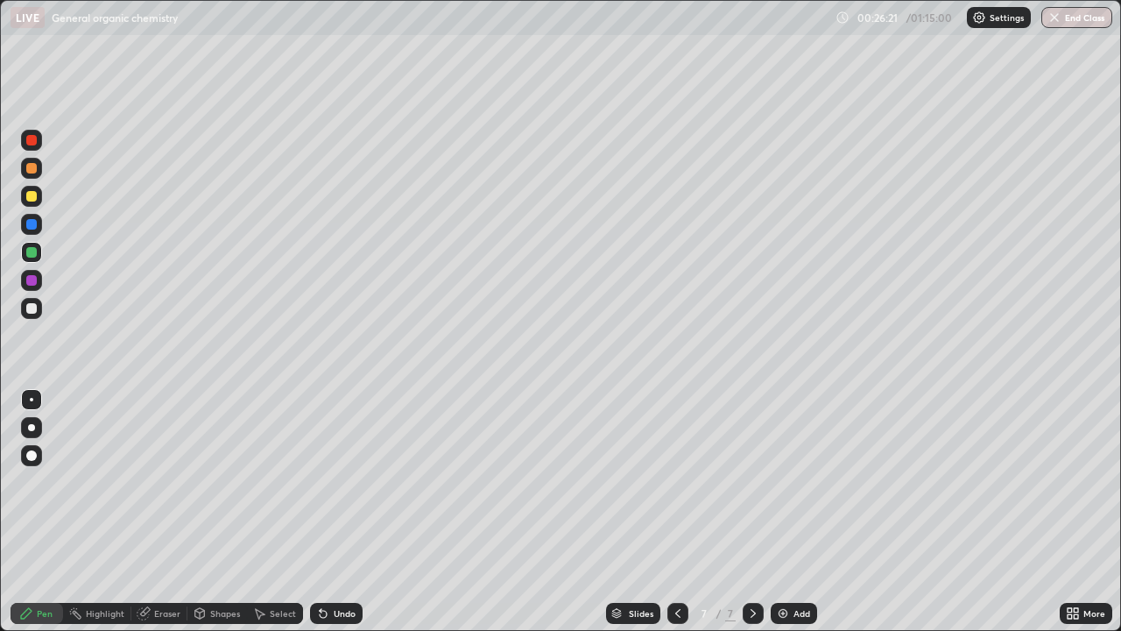
click at [35, 311] on div at bounding box center [31, 308] width 11 height 11
click at [352, 512] on div "Undo" at bounding box center [336, 613] width 53 height 21
click at [343, 512] on div "Undo" at bounding box center [345, 613] width 22 height 9
click at [338, 512] on div "Undo" at bounding box center [345, 613] width 22 height 9
click at [336, 512] on div "Undo" at bounding box center [345, 613] width 22 height 9
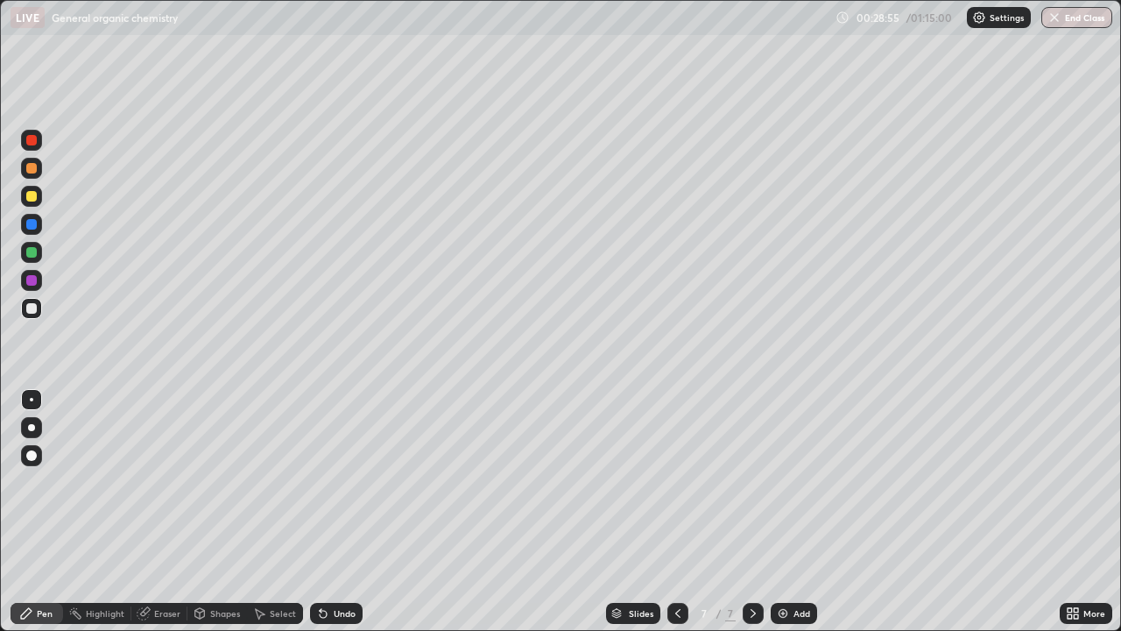
click at [320, 512] on icon at bounding box center [321, 610] width 2 height 2
click at [32, 252] on div at bounding box center [31, 252] width 11 height 11
click at [794, 512] on div "Add" at bounding box center [802, 613] width 17 height 9
click at [39, 314] on div at bounding box center [31, 308] width 21 height 21
click at [33, 199] on div at bounding box center [31, 196] width 11 height 11
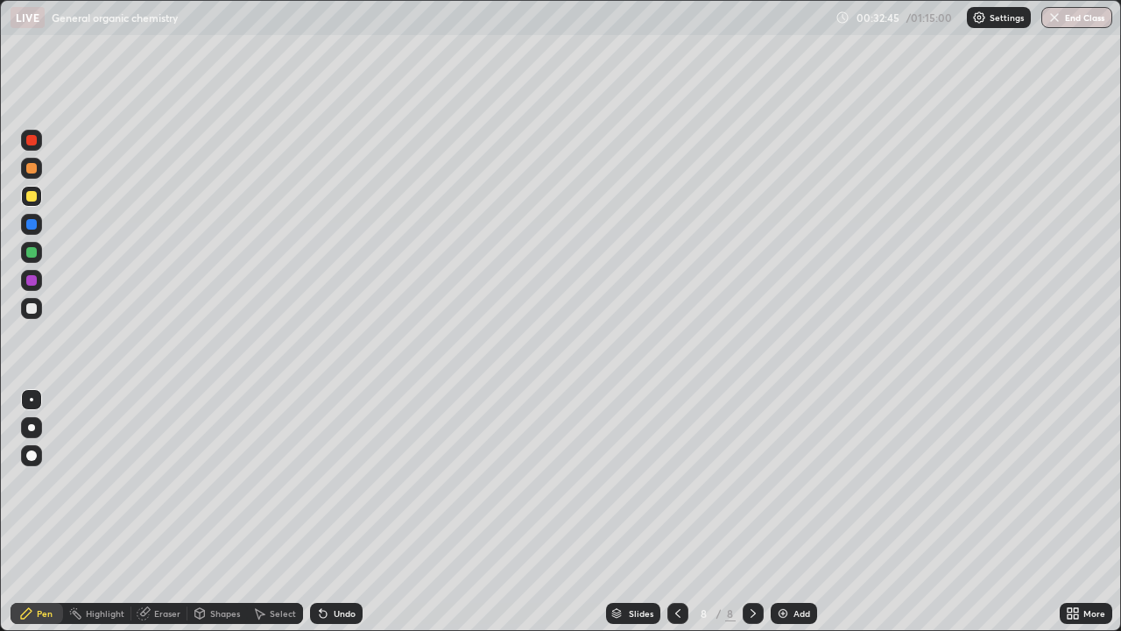
click at [33, 311] on div at bounding box center [31, 308] width 11 height 11
click at [169, 512] on div "Eraser" at bounding box center [167, 613] width 26 height 9
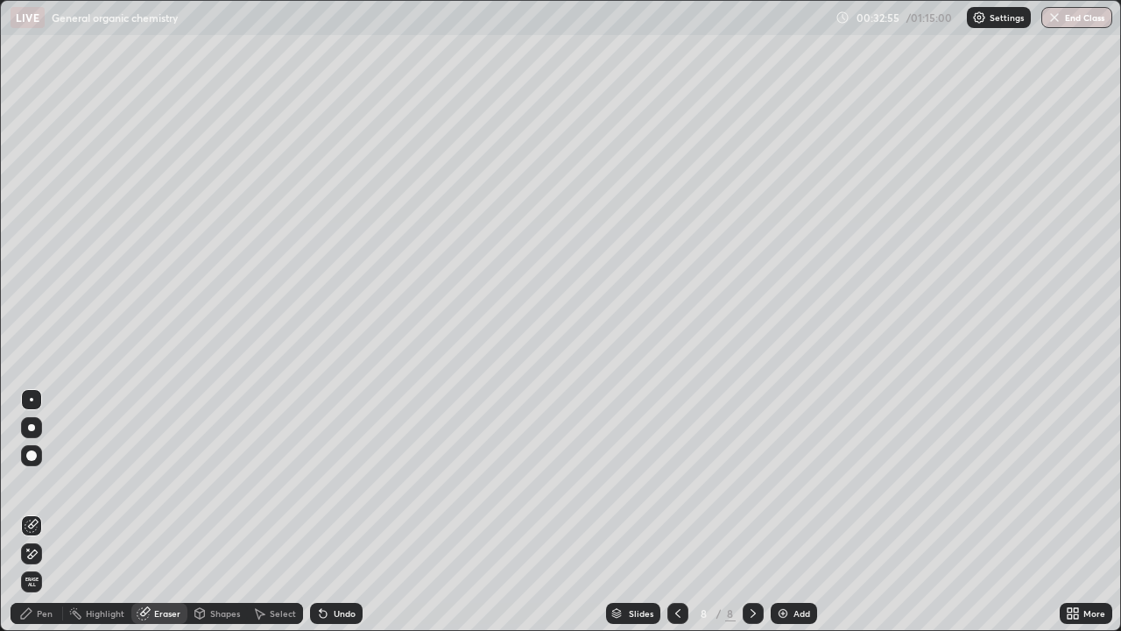
click at [48, 512] on div "Pen" at bounding box center [45, 613] width 16 height 9
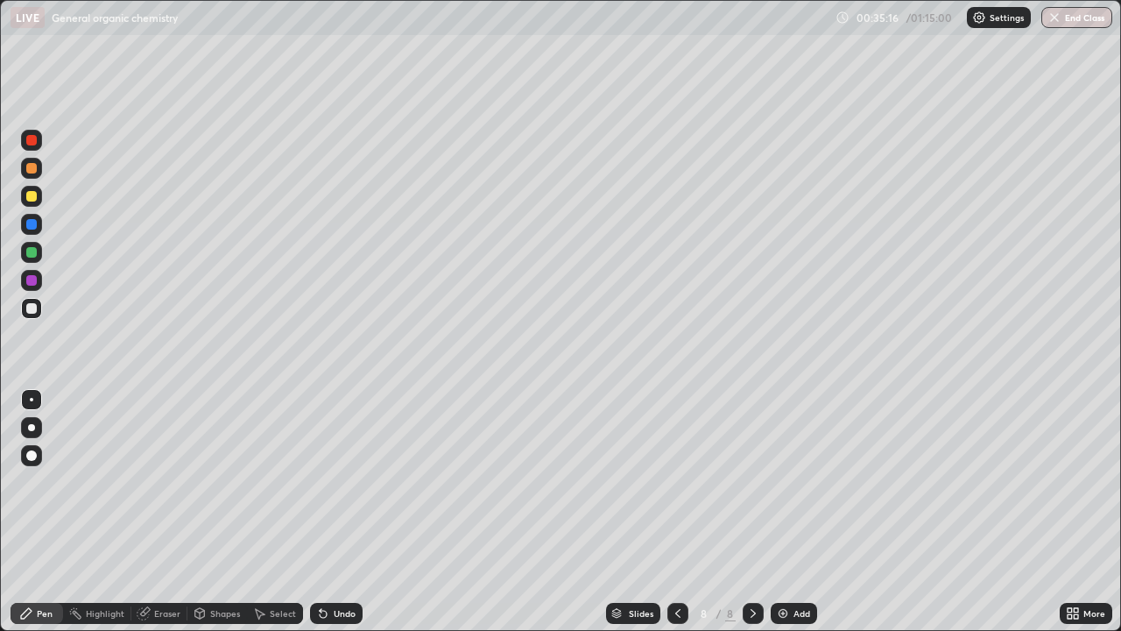
click at [173, 512] on div "Eraser" at bounding box center [159, 613] width 56 height 21
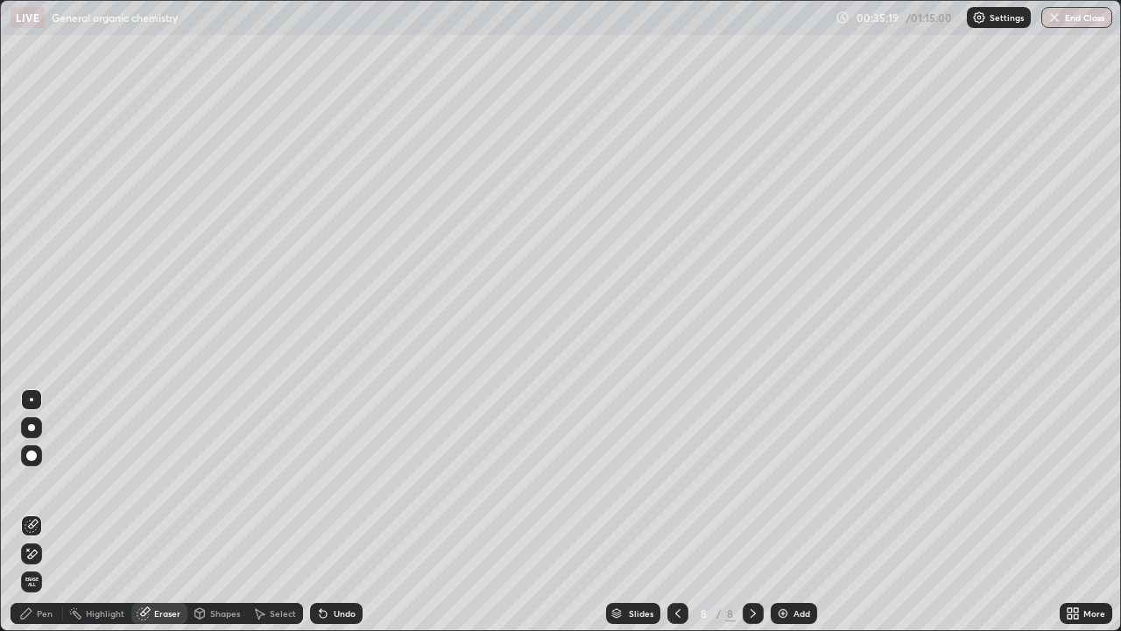
click at [45, 512] on div "Pen" at bounding box center [45, 613] width 16 height 9
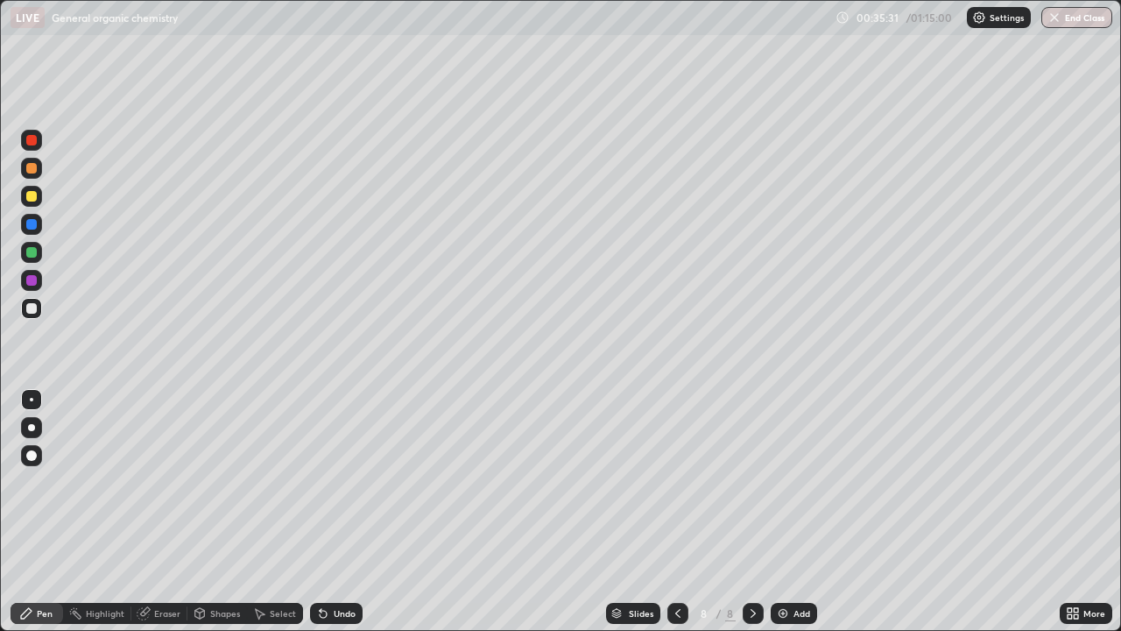
click at [351, 512] on div "Undo" at bounding box center [336, 613] width 53 height 21
click at [344, 512] on div "Undo" at bounding box center [336, 613] width 53 height 21
click at [345, 512] on div "Undo" at bounding box center [345, 613] width 22 height 9
click at [343, 512] on div "Undo" at bounding box center [345, 613] width 22 height 9
click at [355, 512] on div "Undo" at bounding box center [336, 613] width 53 height 21
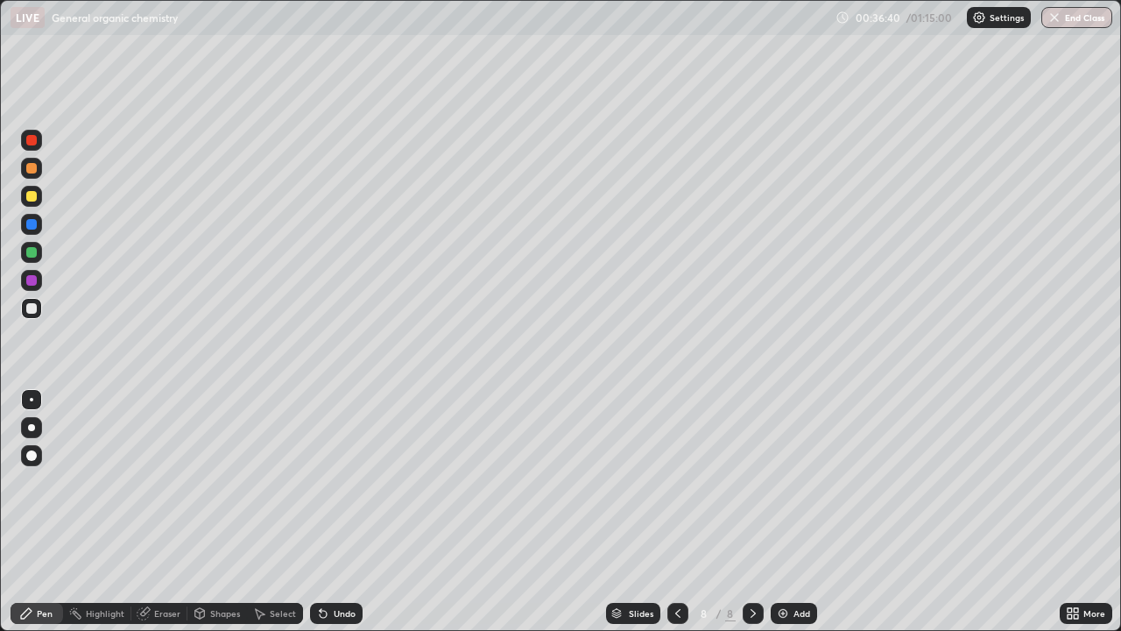
click at [343, 512] on div "Undo" at bounding box center [345, 613] width 22 height 9
click at [355, 512] on div "Undo" at bounding box center [336, 613] width 53 height 21
click at [349, 512] on div "Undo" at bounding box center [345, 613] width 22 height 9
click at [347, 512] on div "Undo" at bounding box center [336, 613] width 53 height 21
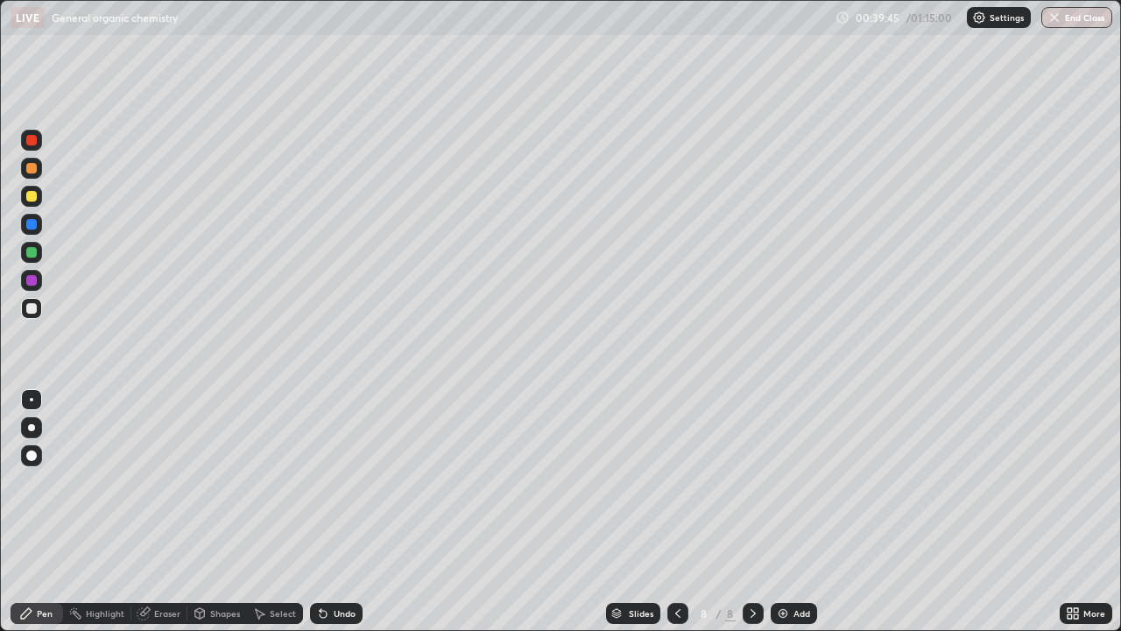
click at [344, 512] on div "Undo" at bounding box center [345, 613] width 22 height 9
click at [802, 512] on div "Add" at bounding box center [794, 613] width 46 height 21
click at [34, 308] on div at bounding box center [31, 308] width 11 height 11
click at [336, 512] on div "Undo" at bounding box center [345, 613] width 22 height 9
click at [338, 512] on div "Undo" at bounding box center [336, 613] width 53 height 21
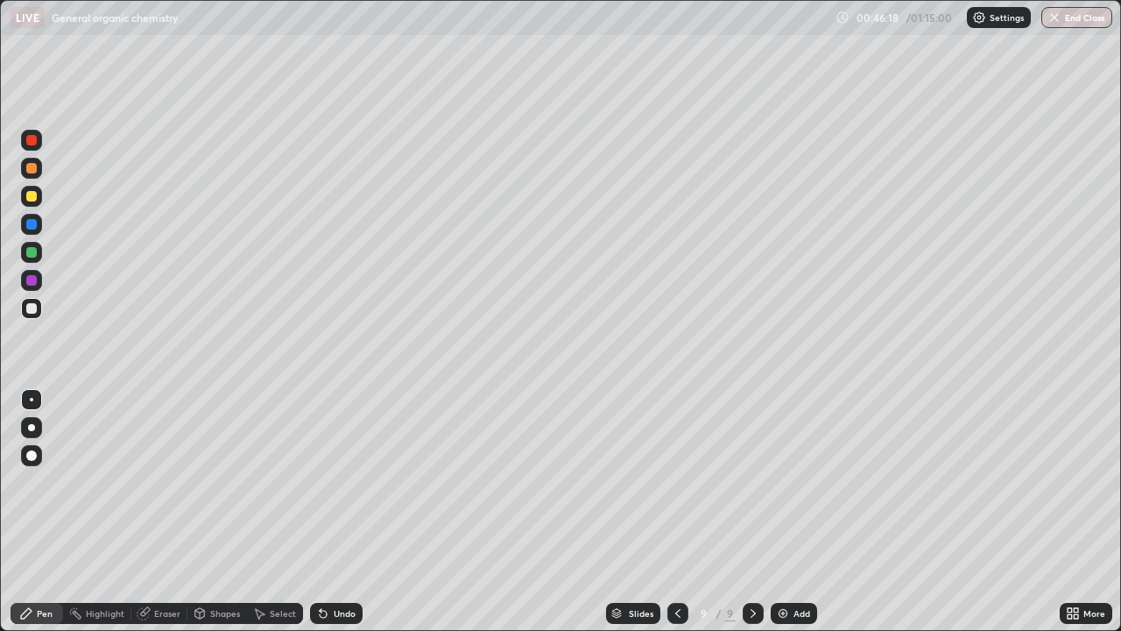
click at [330, 512] on div "Undo" at bounding box center [336, 613] width 53 height 21
click at [327, 512] on icon at bounding box center [323, 613] width 14 height 14
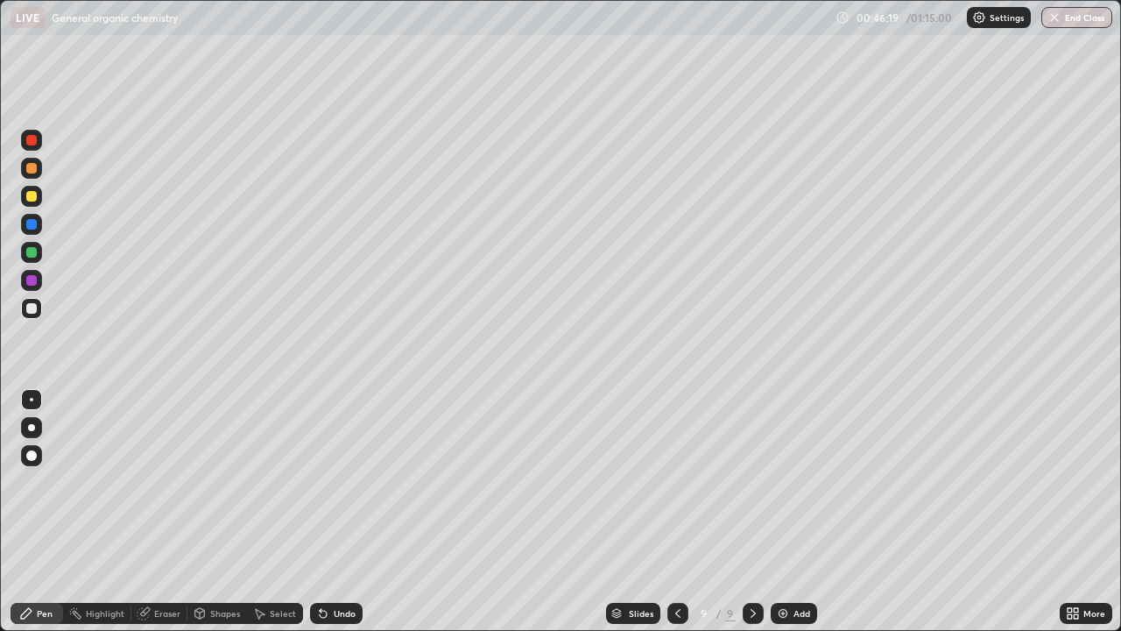
click at [326, 512] on icon at bounding box center [323, 613] width 14 height 14
click at [324, 512] on icon at bounding box center [323, 613] width 14 height 14
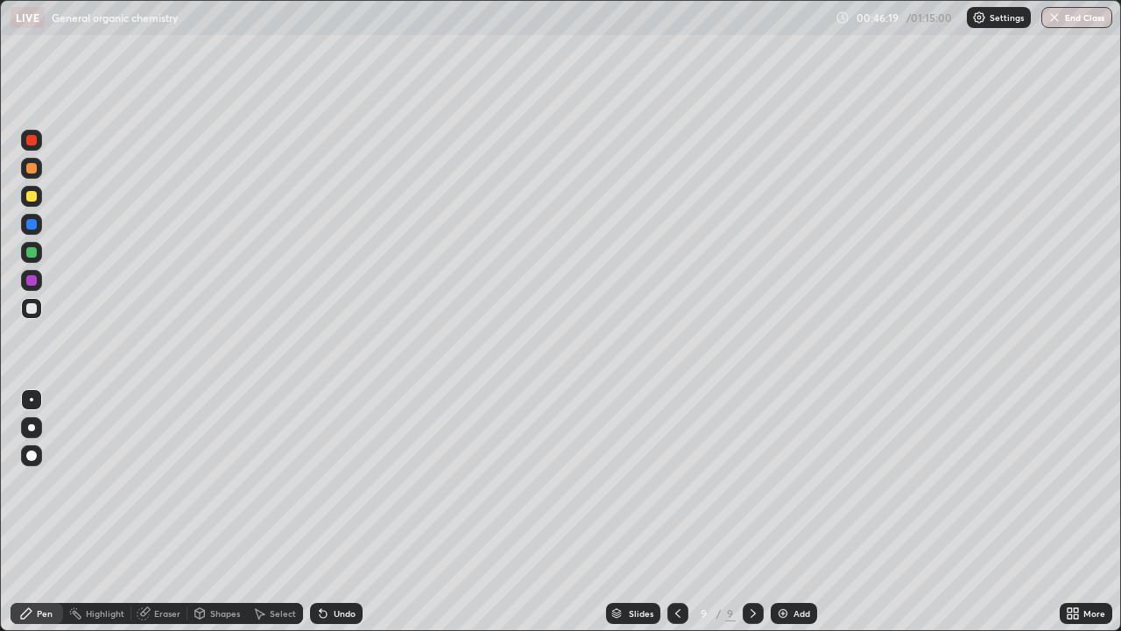
click at [326, 512] on icon at bounding box center [323, 613] width 14 height 14
click at [108, 512] on div "Highlight" at bounding box center [105, 613] width 39 height 9
click at [157, 512] on div "Eraser" at bounding box center [167, 613] width 26 height 9
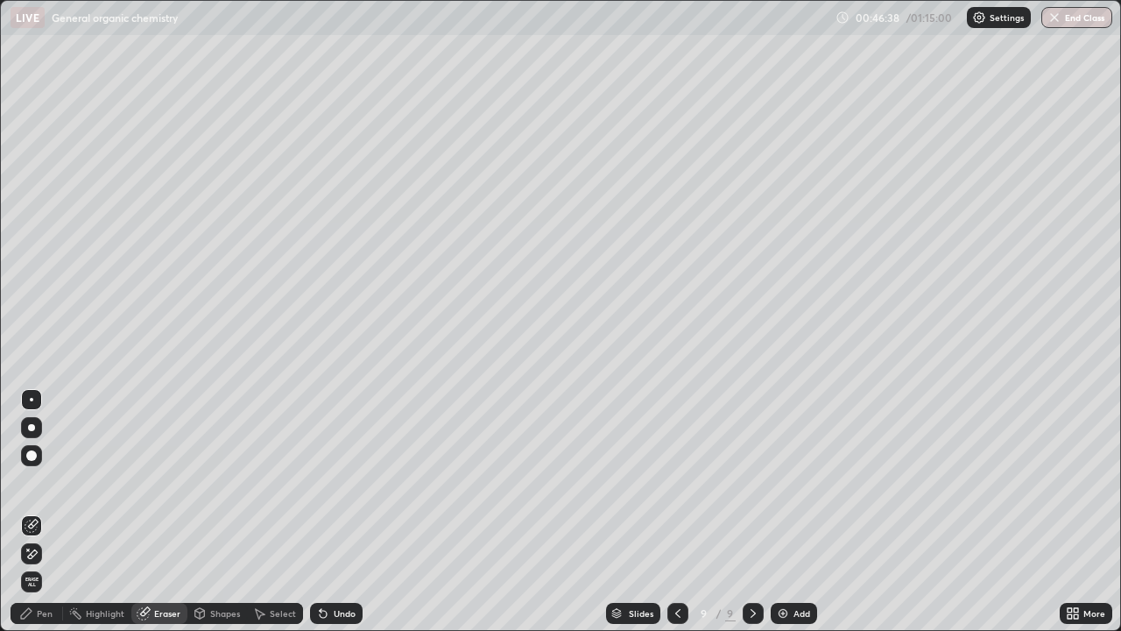
click at [50, 512] on div "Pen" at bounding box center [37, 613] width 53 height 21
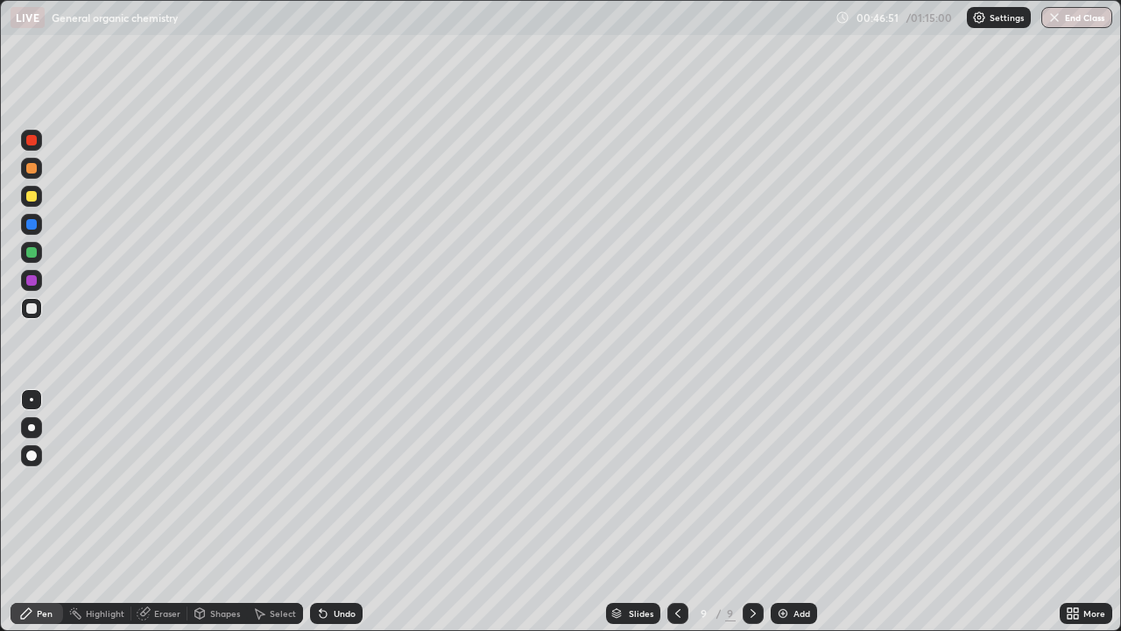
click at [32, 259] on div at bounding box center [31, 252] width 21 height 21
click at [345, 512] on div "Undo" at bounding box center [336, 613] width 53 height 21
click at [32, 203] on div at bounding box center [31, 196] width 21 height 21
click at [37, 437] on div at bounding box center [31, 427] width 21 height 21
click at [32, 455] on div at bounding box center [31, 455] width 11 height 11
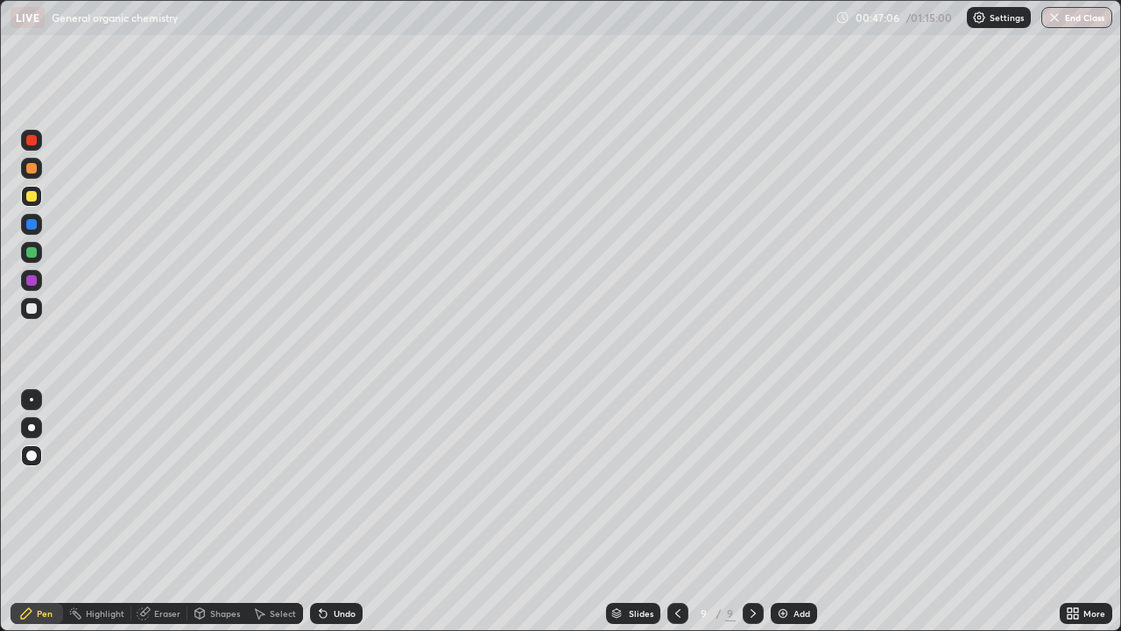
click at [32, 399] on div at bounding box center [32, 400] width 4 height 4
click at [33, 251] on div at bounding box center [31, 252] width 11 height 11
click at [38, 196] on div at bounding box center [31, 196] width 21 height 21
click at [354, 512] on div "Undo" at bounding box center [336, 613] width 53 height 21
click at [31, 457] on div at bounding box center [31, 455] width 11 height 11
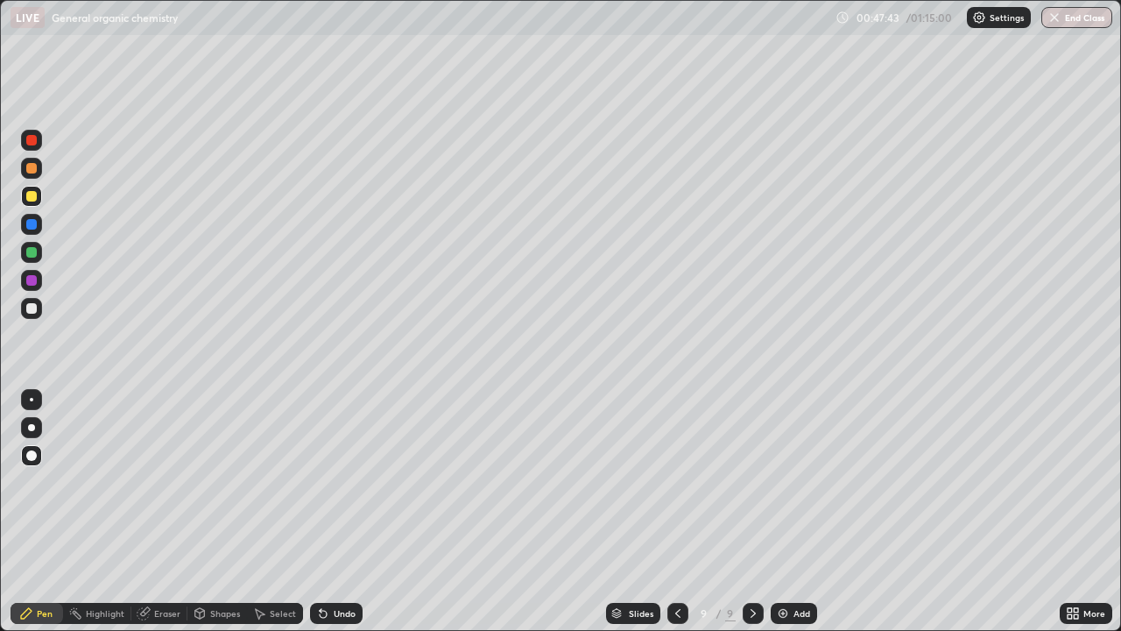
click at [32, 399] on div at bounding box center [32, 400] width 4 height 4
click at [11, 512] on div "Erase all" at bounding box center [32, 315] width 42 height 561
click at [33, 281] on div at bounding box center [31, 280] width 11 height 11
click at [785, 512] on img at bounding box center [783, 613] width 14 height 14
click at [675, 512] on icon at bounding box center [677, 613] width 14 height 14
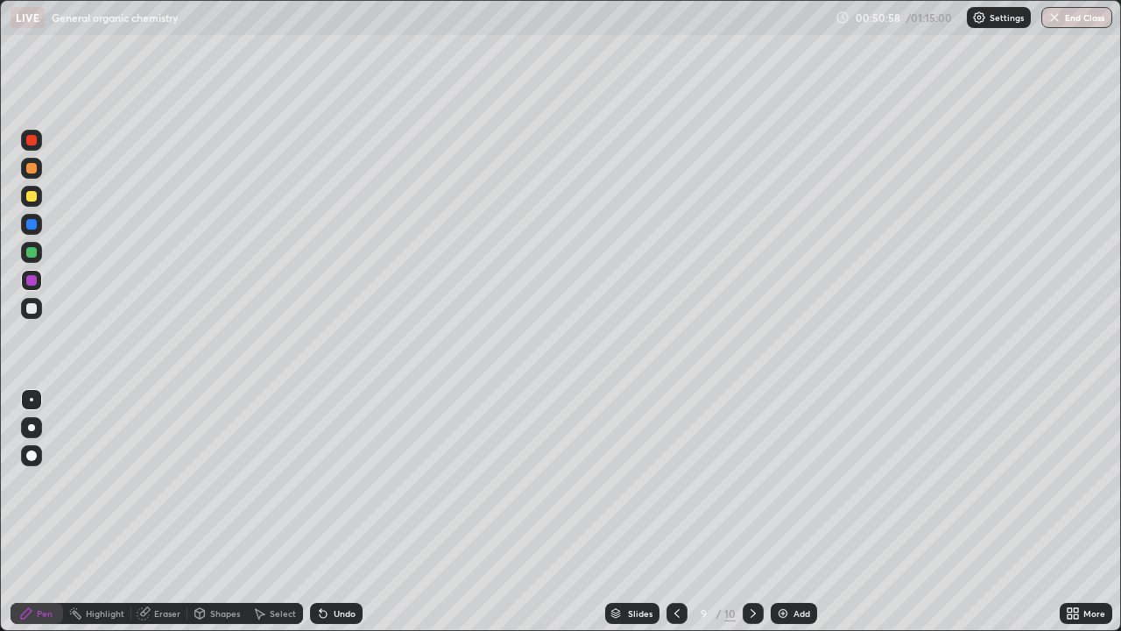
click at [776, 512] on img at bounding box center [783, 613] width 14 height 14
click at [39, 315] on div at bounding box center [31, 308] width 21 height 21
click at [675, 512] on icon at bounding box center [677, 613] width 5 height 9
click at [675, 512] on icon at bounding box center [678, 613] width 14 height 14
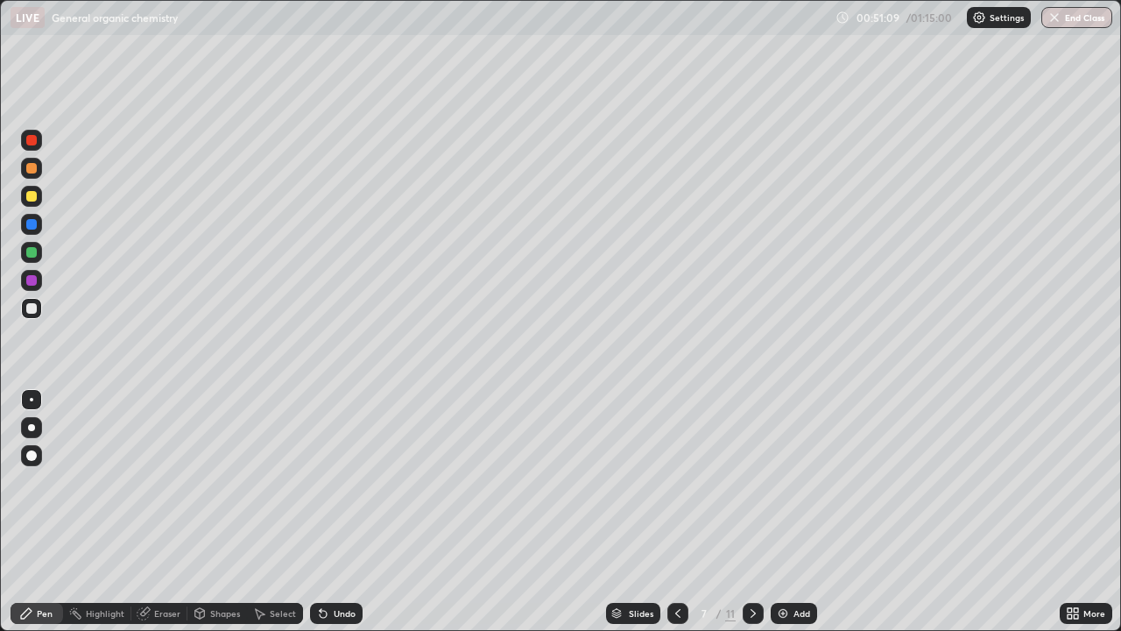
click at [675, 512] on icon at bounding box center [678, 613] width 14 height 14
click at [678, 512] on icon at bounding box center [678, 613] width 14 height 14
click at [675, 512] on icon at bounding box center [677, 613] width 5 height 9
click at [676, 512] on icon at bounding box center [677, 613] width 5 height 9
click at [340, 512] on div "Undo" at bounding box center [345, 613] width 22 height 9
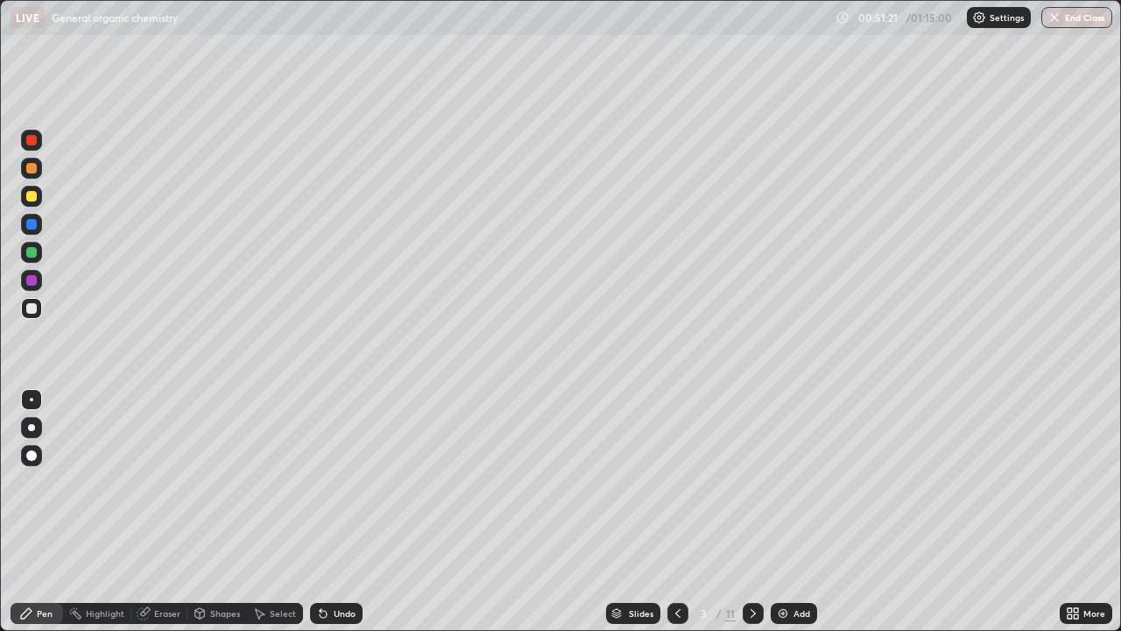
click at [334, 512] on div "Undo" at bounding box center [345, 613] width 22 height 9
click at [336, 512] on div "Undo" at bounding box center [345, 613] width 22 height 9
click at [758, 512] on icon at bounding box center [753, 613] width 14 height 14
click at [752, 512] on icon at bounding box center [753, 613] width 14 height 14
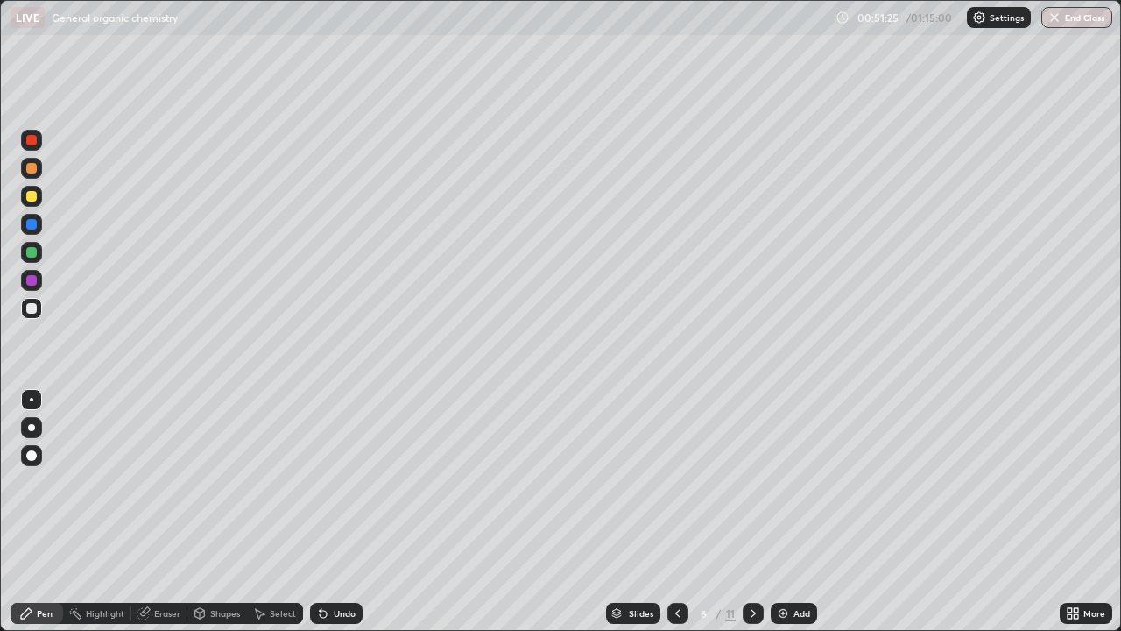
click at [752, 512] on icon at bounding box center [753, 613] width 5 height 9
click at [752, 512] on icon at bounding box center [753, 613] width 14 height 14
click at [743, 512] on div at bounding box center [753, 613] width 21 height 21
click at [753, 512] on icon at bounding box center [753, 613] width 14 height 14
click at [788, 512] on div "Add" at bounding box center [794, 613] width 46 height 21
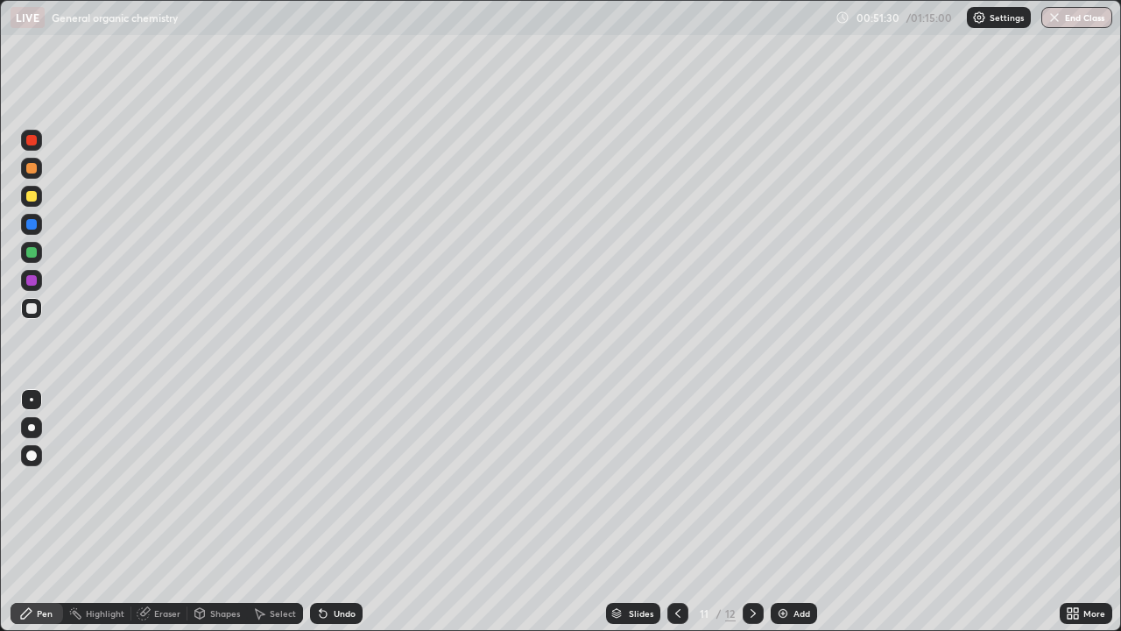
click at [668, 512] on div at bounding box center [678, 613] width 21 height 21
click at [35, 197] on div at bounding box center [31, 196] width 11 height 11
click at [341, 512] on div "Undo" at bounding box center [336, 613] width 53 height 21
click at [336, 512] on div "Undo" at bounding box center [336, 613] width 53 height 21
click at [328, 512] on icon at bounding box center [323, 613] width 14 height 14
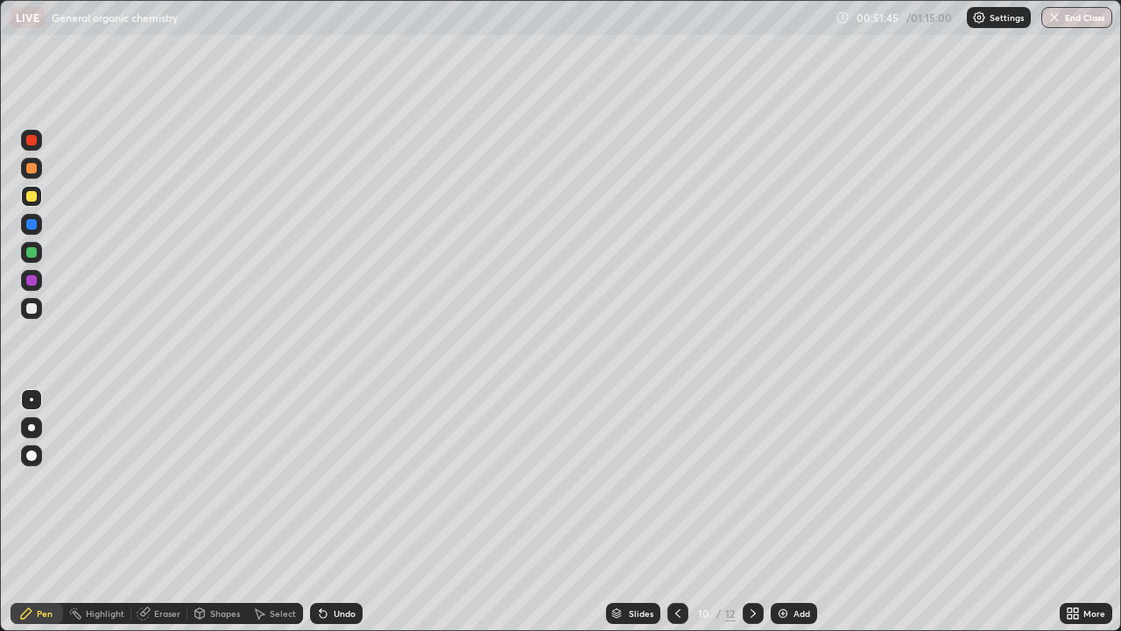
click at [36, 312] on div at bounding box center [31, 308] width 11 height 11
click at [676, 512] on icon at bounding box center [678, 613] width 14 height 14
click at [752, 512] on icon at bounding box center [753, 613] width 14 height 14
click at [36, 311] on div at bounding box center [31, 308] width 11 height 11
click at [32, 309] on div at bounding box center [31, 308] width 11 height 11
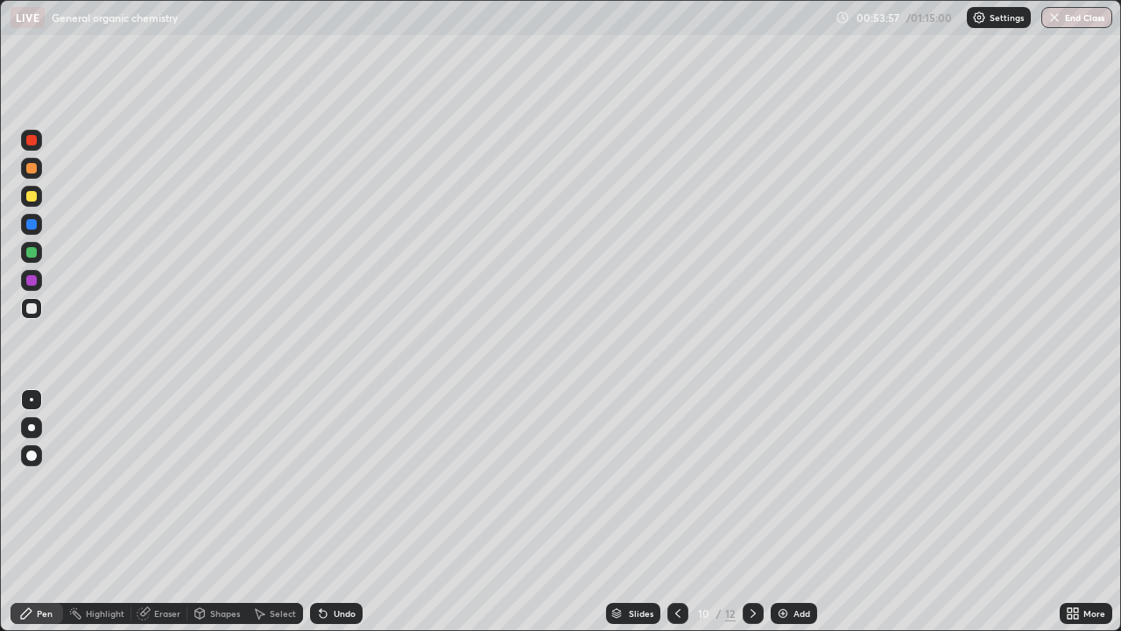
click at [32, 309] on div at bounding box center [31, 308] width 11 height 11
click at [1078, 27] on button "End Class" at bounding box center [1077, 17] width 71 height 21
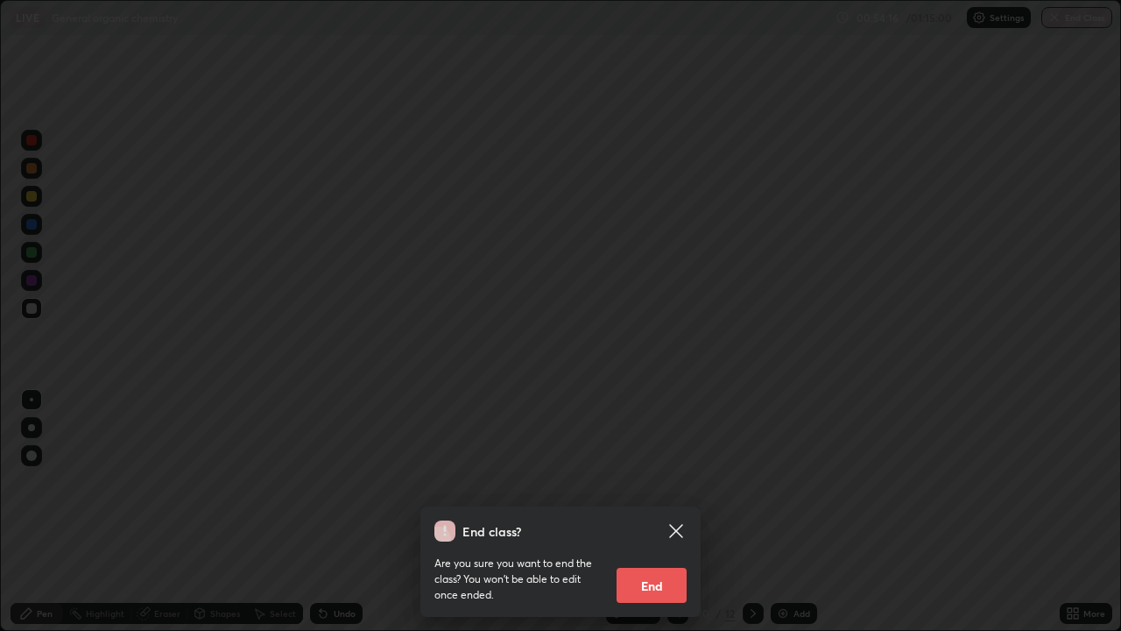
click at [655, 512] on button "End" at bounding box center [652, 585] width 70 height 35
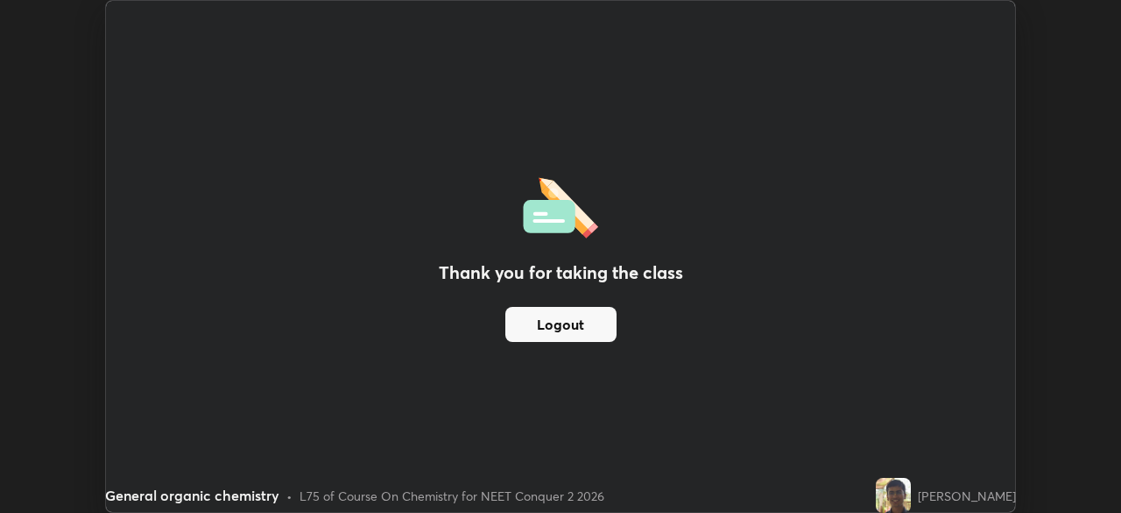
scroll to position [87096, 86487]
